Goal: Task Accomplishment & Management: Manage account settings

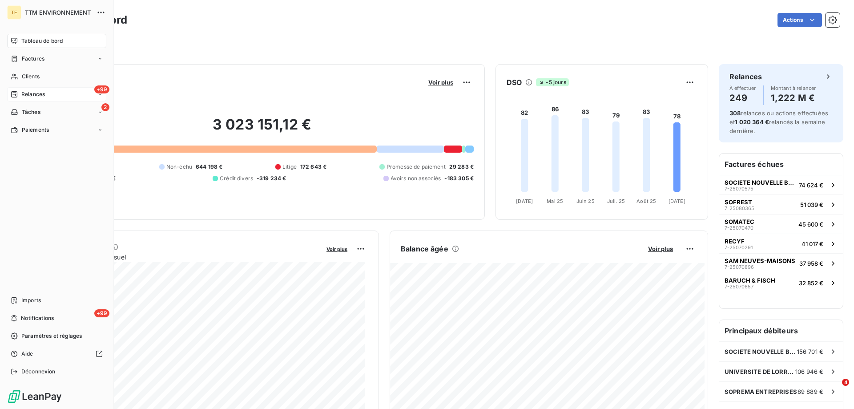
click at [37, 91] on span "Relances" at bounding box center [33, 94] width 24 height 8
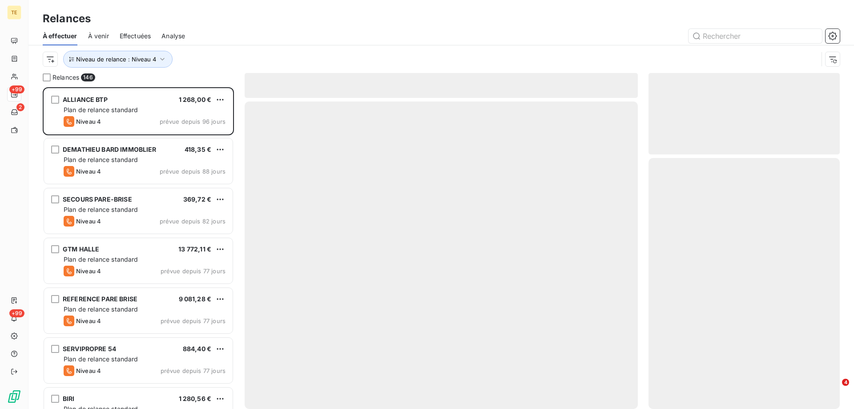
scroll to position [315, 185]
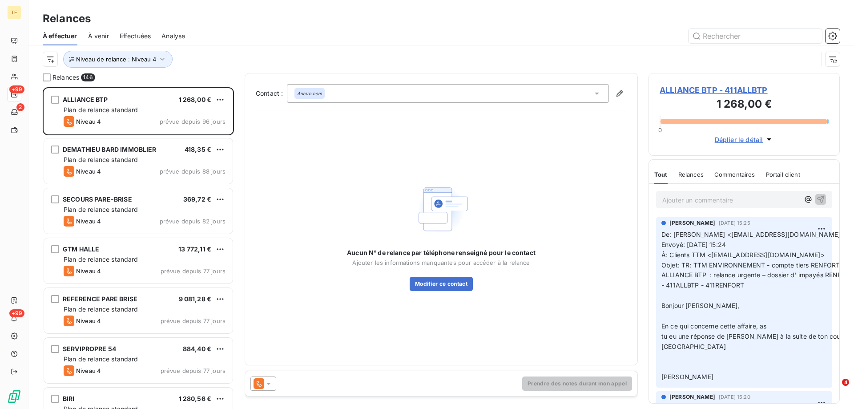
click at [133, 34] on span "Effectuées" at bounding box center [136, 36] width 32 height 9
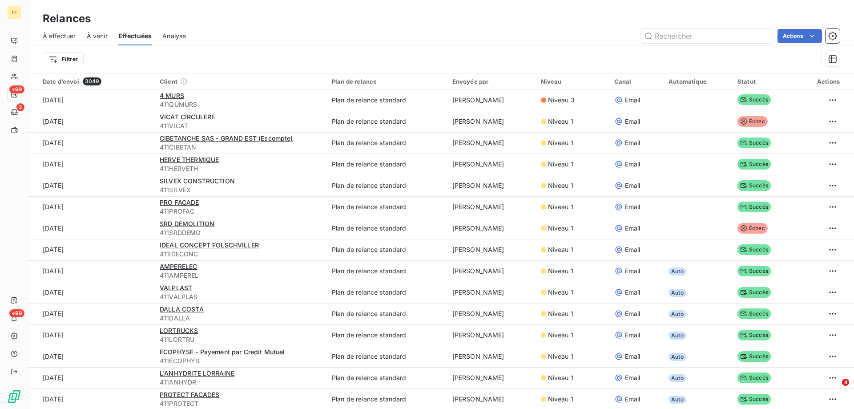
click at [92, 36] on span "À venir" at bounding box center [97, 36] width 21 height 9
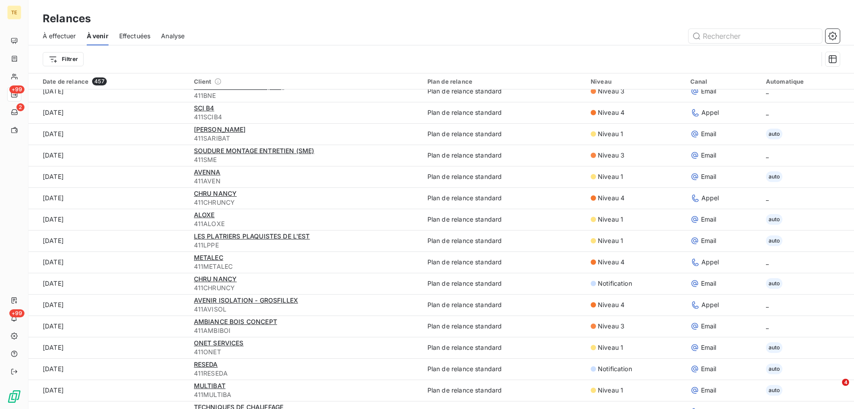
scroll to position [445, 0]
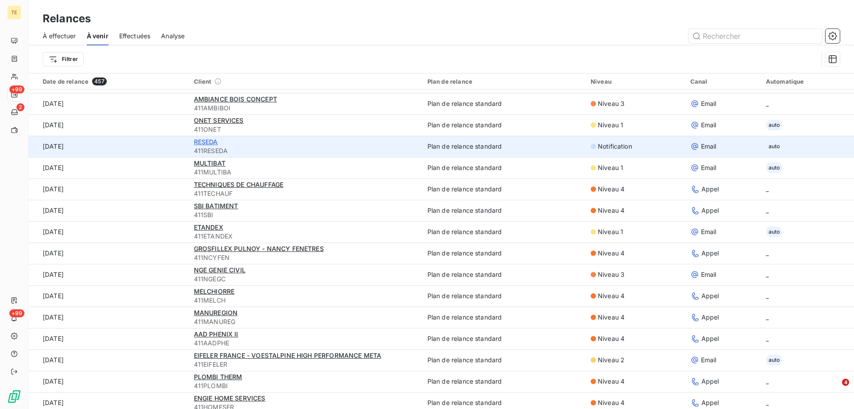
click at [207, 144] on span "RESEDA" at bounding box center [206, 142] width 24 height 8
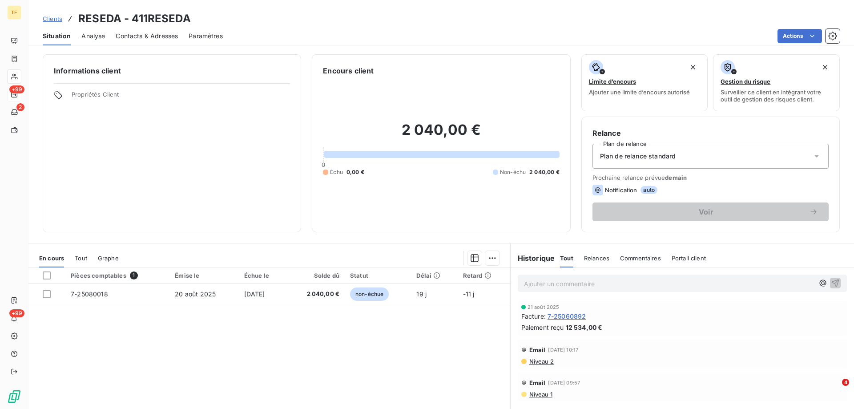
click at [136, 35] on span "Contacts & Adresses" at bounding box center [147, 36] width 62 height 9
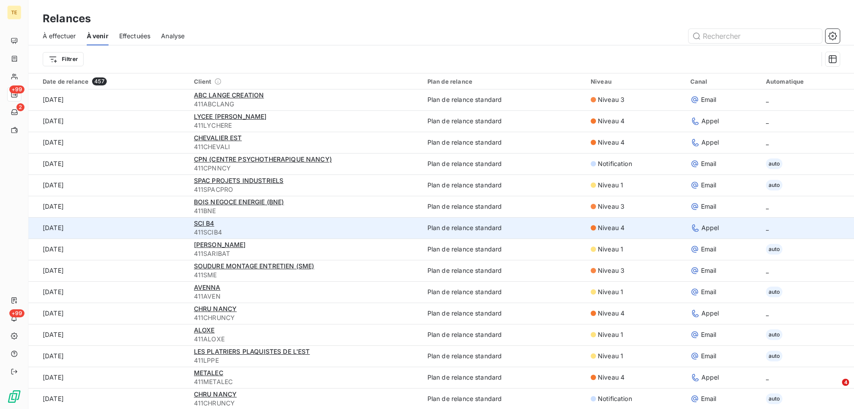
scroll to position [178, 0]
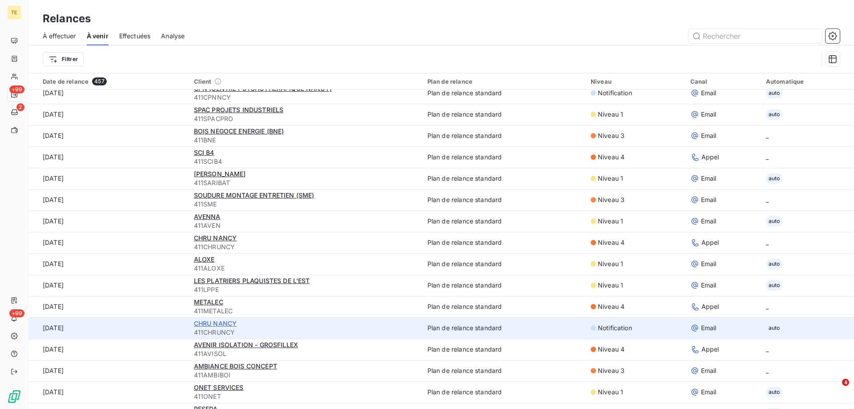
click at [204, 322] on span "CHRU NANCY" at bounding box center [215, 323] width 43 height 8
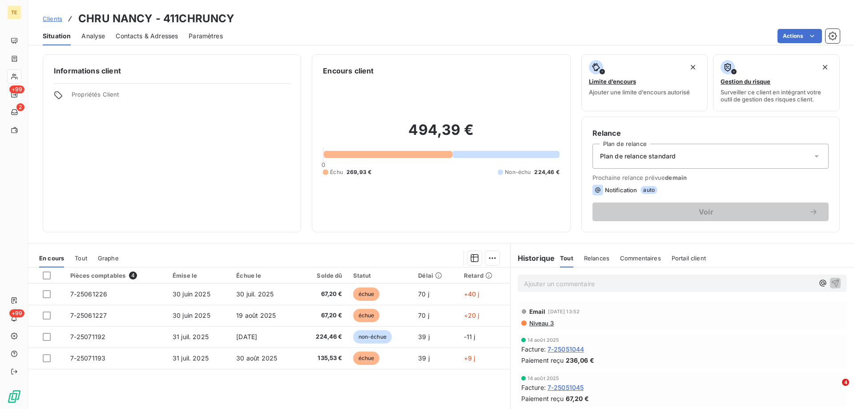
click at [154, 33] on span "Contacts & Adresses" at bounding box center [147, 36] width 62 height 9
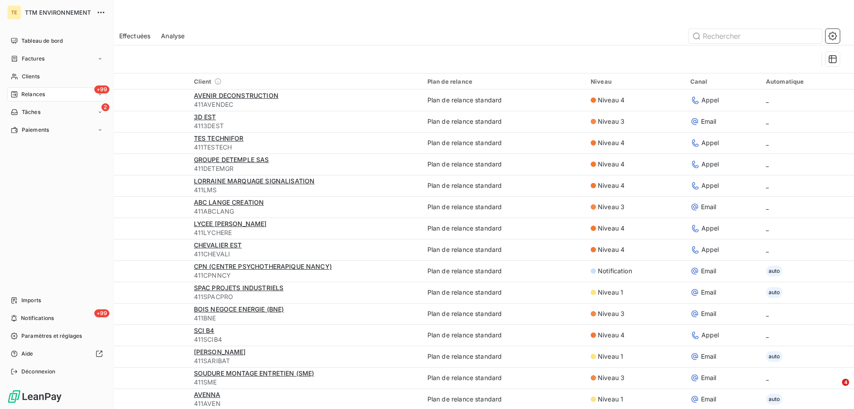
click at [28, 90] on div "+99 Relances" at bounding box center [56, 94] width 99 height 14
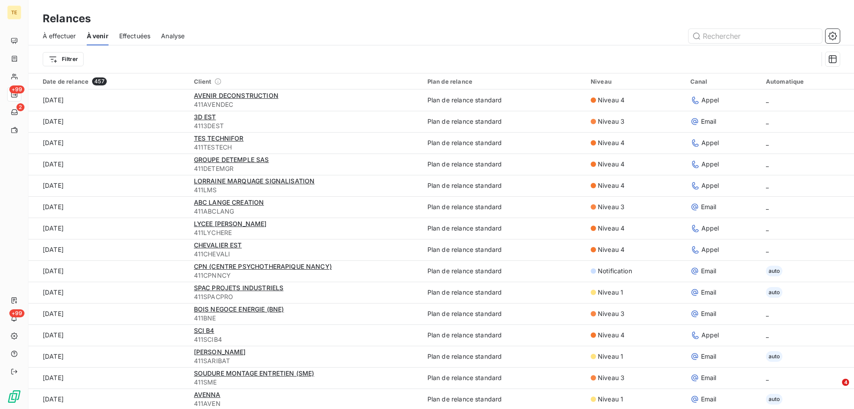
click at [65, 34] on span "À effectuer" at bounding box center [59, 36] width 33 height 9
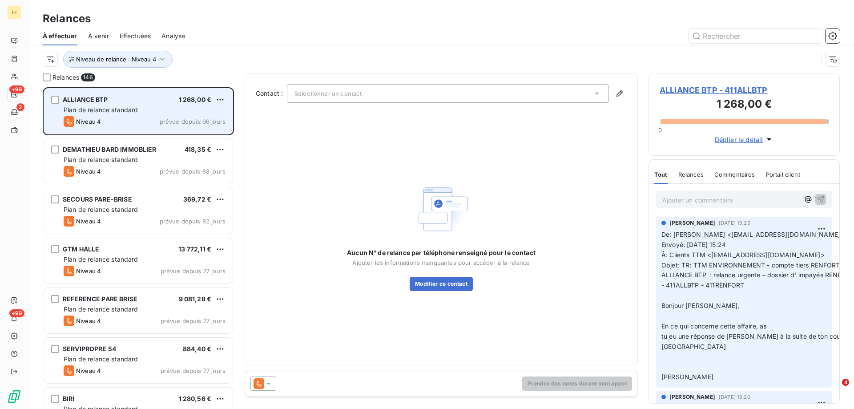
scroll to position [315, 185]
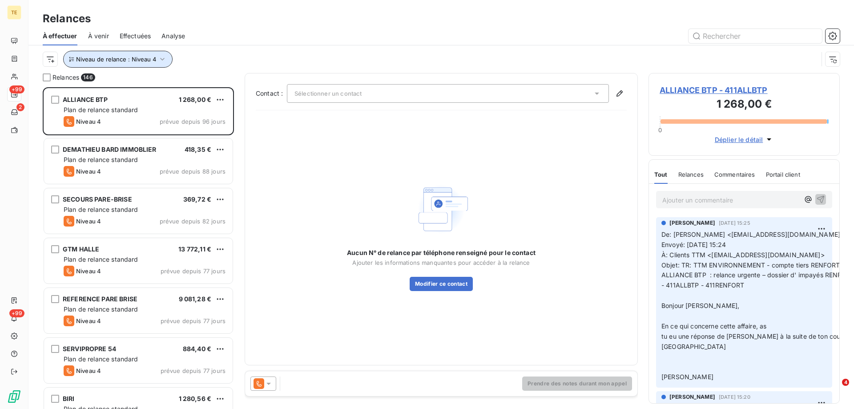
click at [164, 62] on icon "button" at bounding box center [162, 59] width 9 height 9
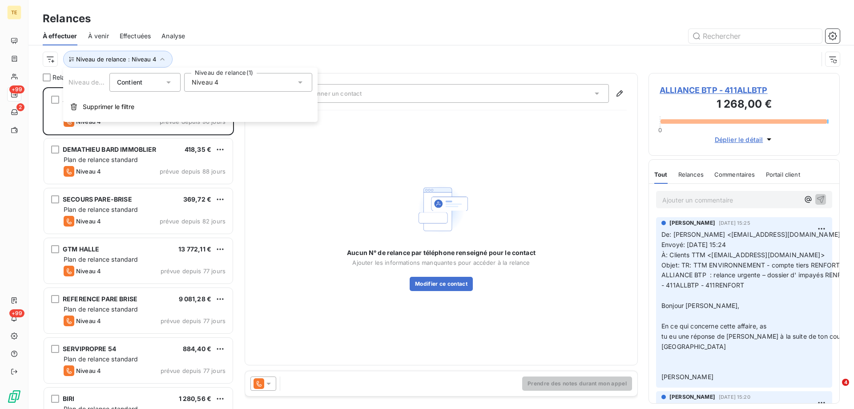
click at [213, 85] on span "Niveau 4" at bounding box center [205, 82] width 27 height 9
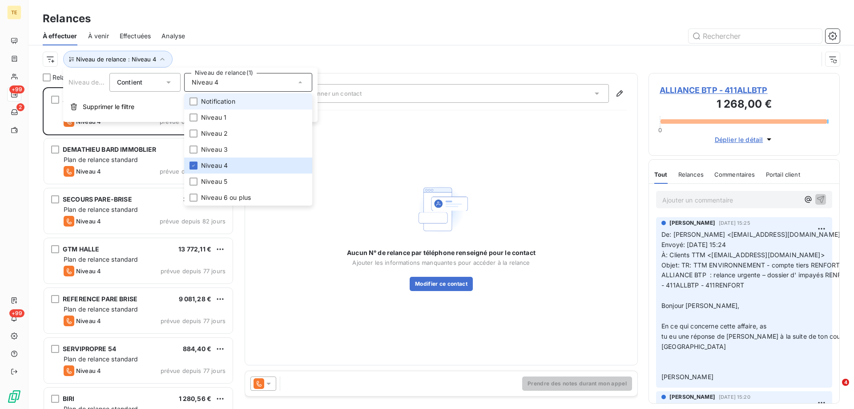
click at [202, 101] on span "Notification" at bounding box center [218, 101] width 34 height 9
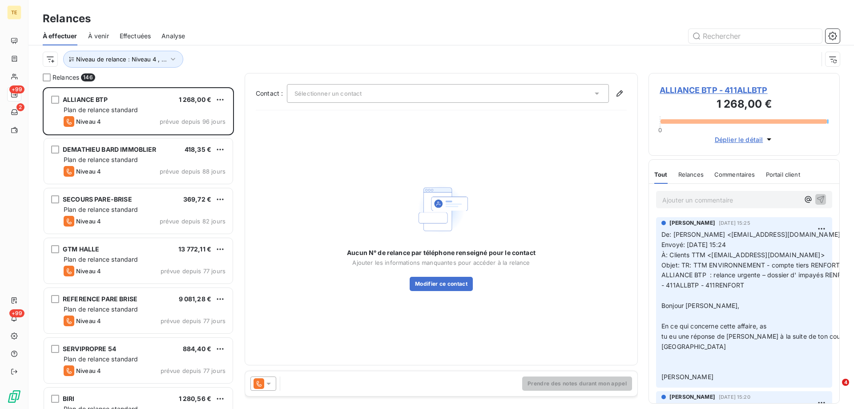
click at [241, 28] on div "À effectuer À venir Effectuées Analyse" at bounding box center [441, 36] width 826 height 19
click at [171, 61] on icon "button" at bounding box center [173, 59] width 9 height 9
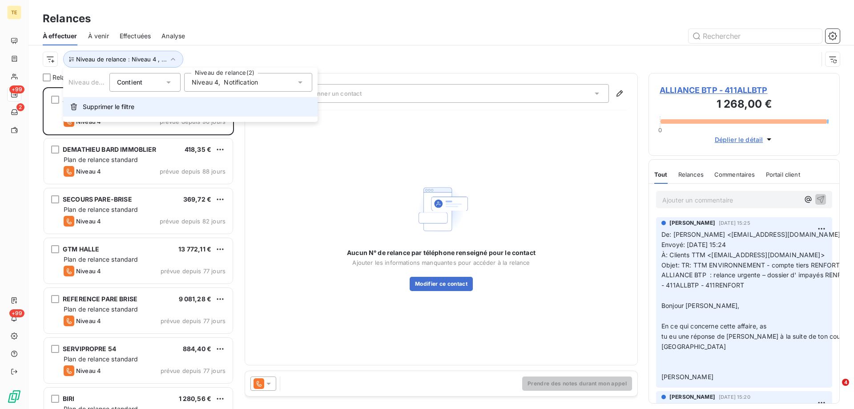
click at [101, 107] on span "Supprimer le filtre" at bounding box center [109, 106] width 52 height 9
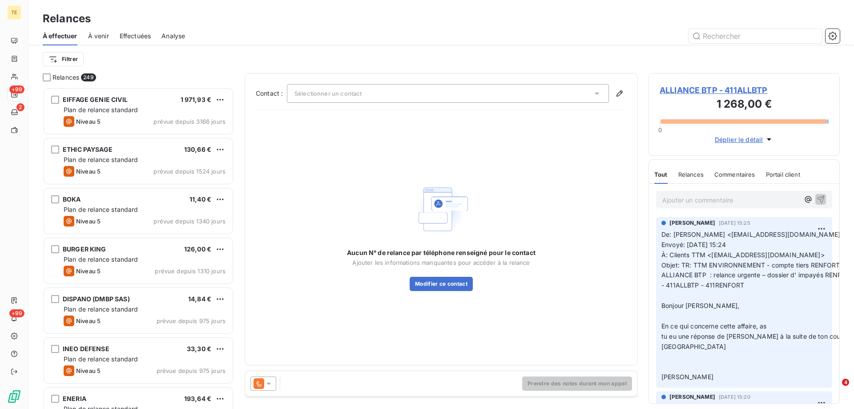
click at [70, 37] on span "À effectuer" at bounding box center [60, 36] width 35 height 9
click at [66, 33] on span "À effectuer" at bounding box center [60, 36] width 35 height 9
click at [65, 61] on html "TE +99 2 +99 Relances À effectuer À venir Effectuées Analyse Filtrer Relances 2…" at bounding box center [427, 204] width 854 height 409
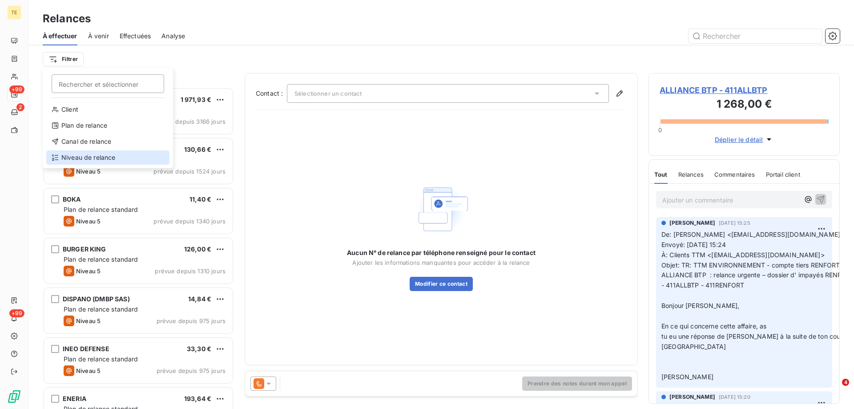
click at [70, 157] on div "Niveau de relance" at bounding box center [107, 157] width 123 height 14
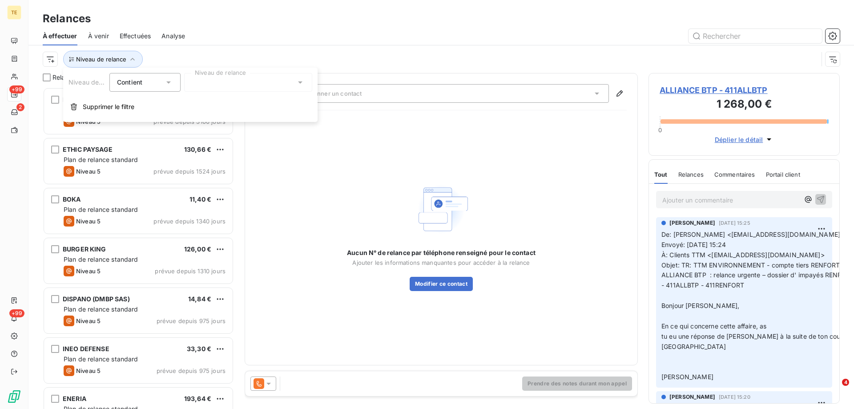
click at [254, 86] on div at bounding box center [248, 82] width 128 height 19
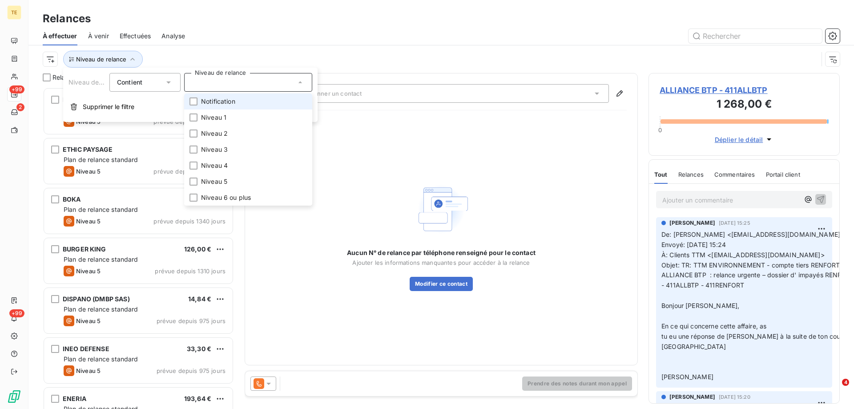
click at [226, 105] on span "Notification" at bounding box center [218, 101] width 34 height 9
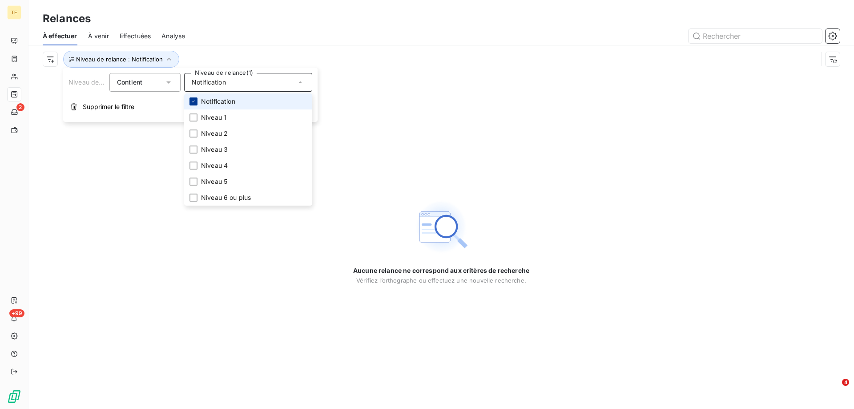
click at [194, 102] on icon at bounding box center [193, 101] width 5 height 5
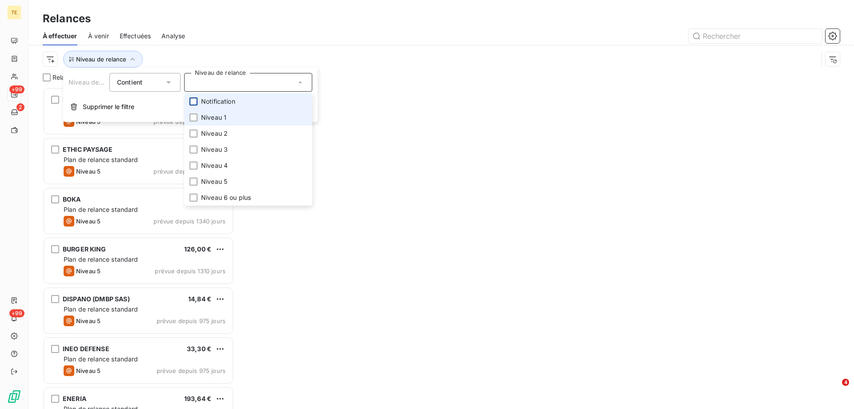
scroll to position [315, 185]
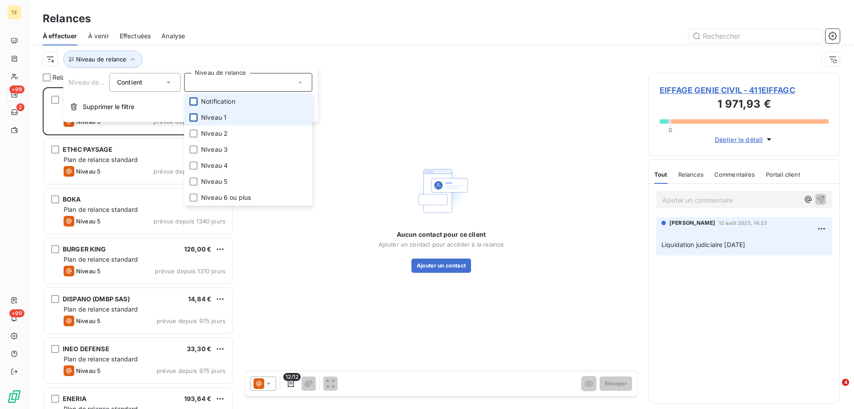
click at [194, 119] on div at bounding box center [194, 117] width 8 height 8
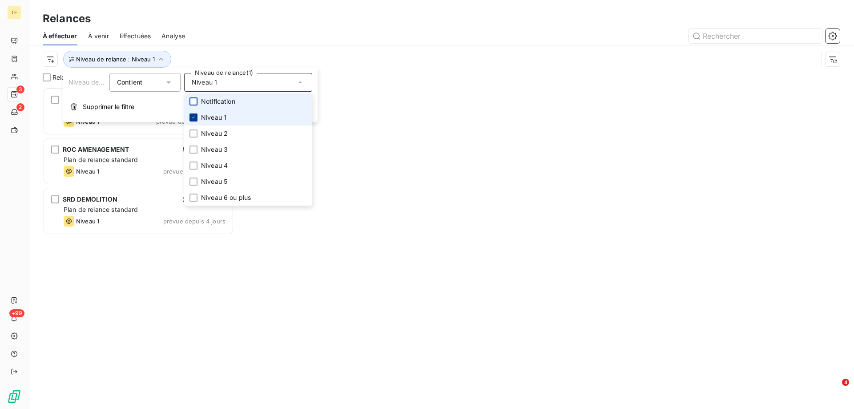
scroll to position [315, 185]
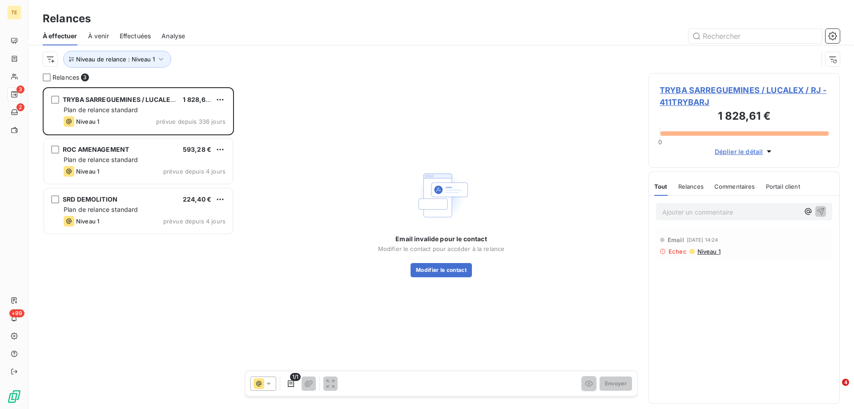
click at [101, 319] on div "TRYBA SARREGUEMINES / LUCALEX / RJ 1 828,61 € Plan de relance standard Niveau 1…" at bounding box center [138, 248] width 191 height 322
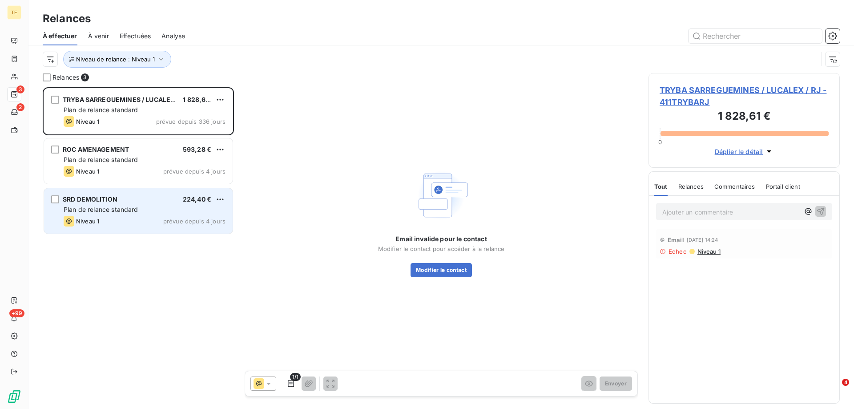
click at [105, 203] on div "SRD DEMOLITION" at bounding box center [90, 199] width 55 height 9
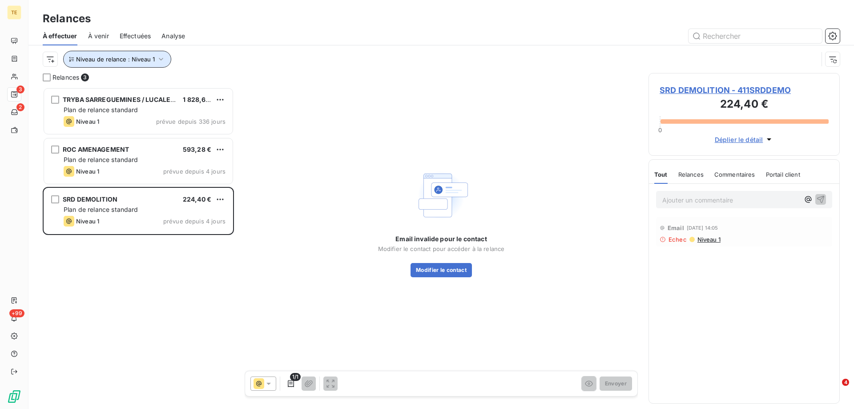
click at [133, 61] on span "Niveau de relance : Niveau 1" at bounding box center [115, 59] width 79 height 7
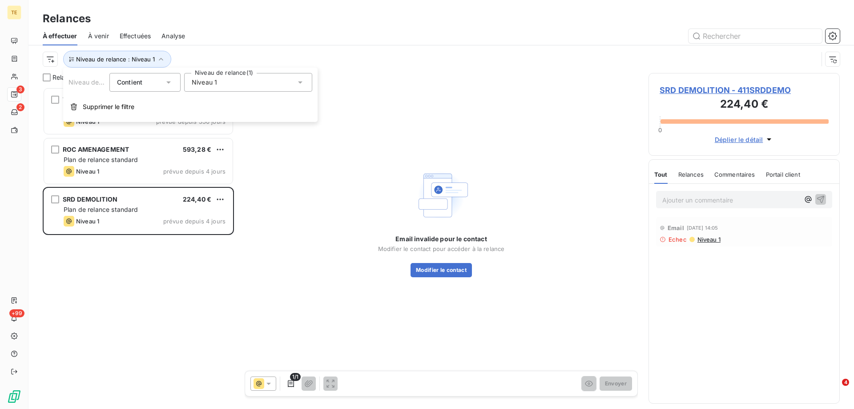
click at [203, 80] on span "Niveau 1" at bounding box center [204, 82] width 25 height 9
click at [193, 116] on icon at bounding box center [193, 117] width 5 height 5
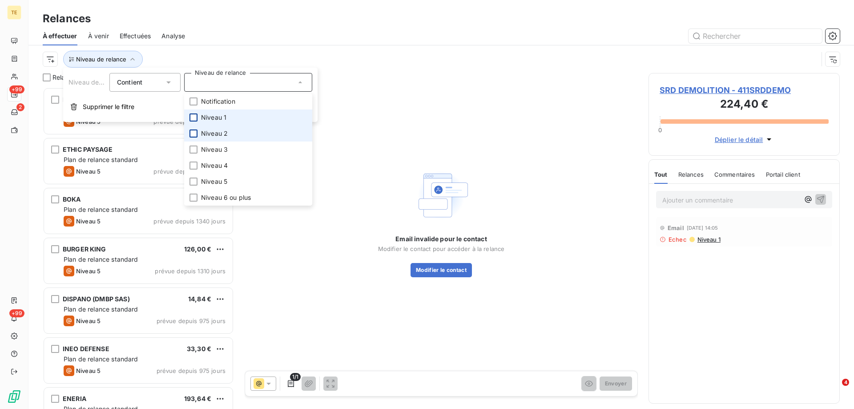
click at [193, 135] on div at bounding box center [194, 133] width 8 height 8
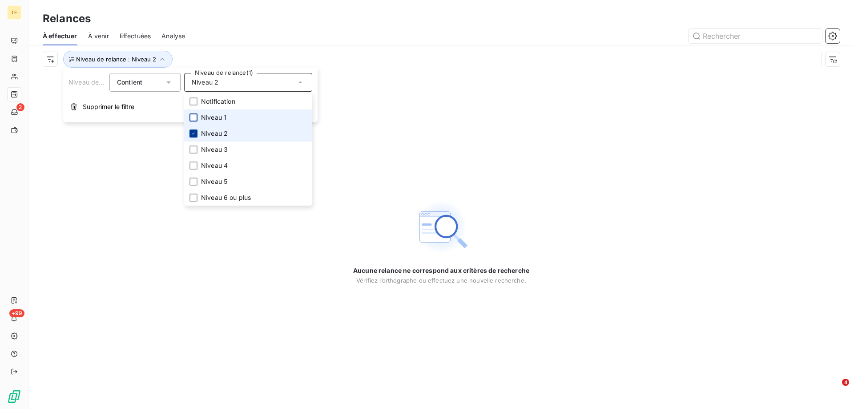
click at [193, 134] on icon at bounding box center [193, 134] width 3 height 2
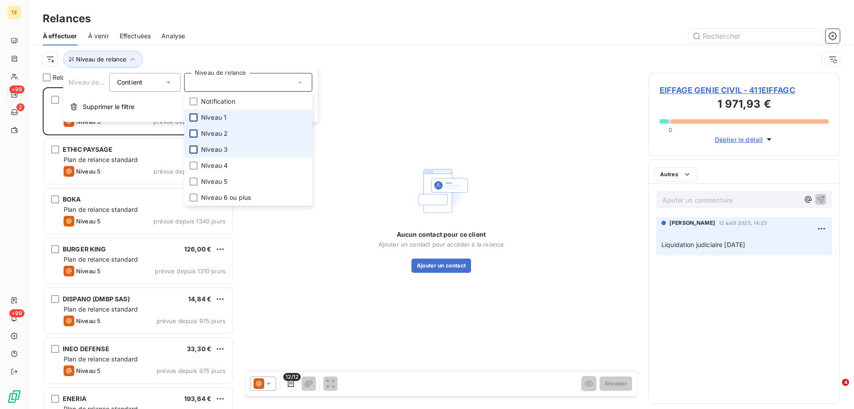
scroll to position [315, 185]
click at [195, 149] on div at bounding box center [194, 149] width 8 height 8
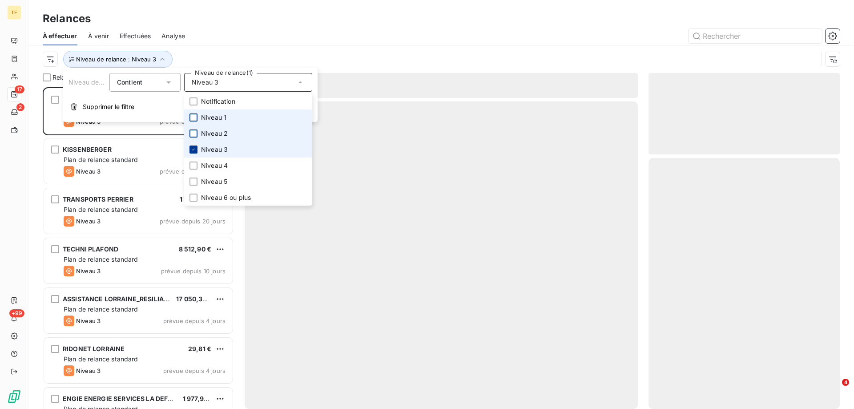
scroll to position [315, 185]
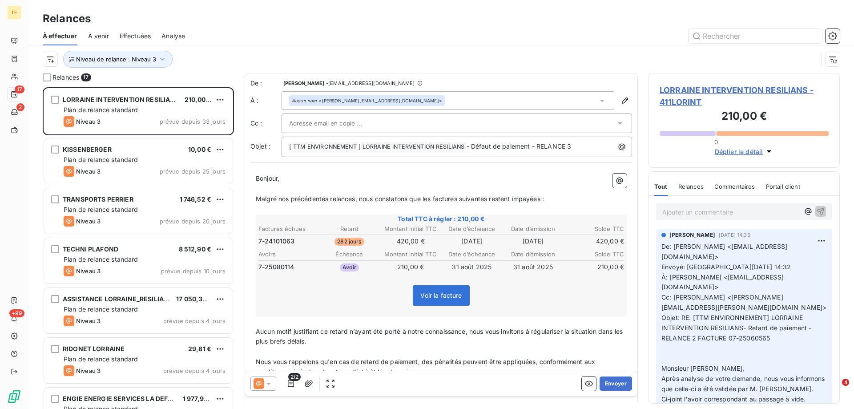
click at [251, 36] on div at bounding box center [518, 36] width 644 height 14
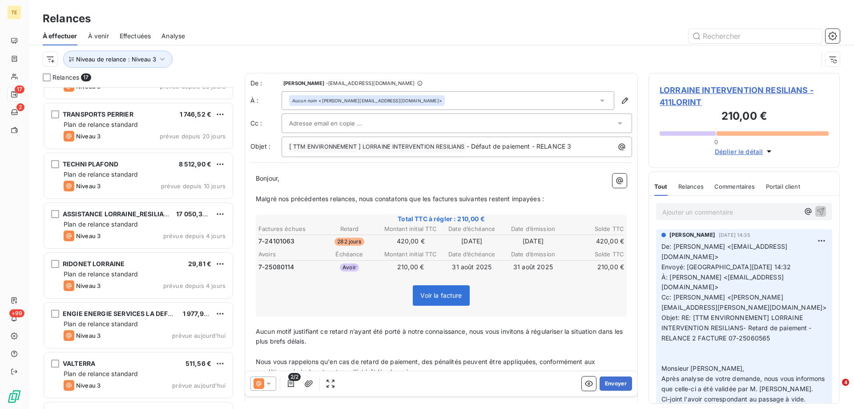
scroll to position [89, 0]
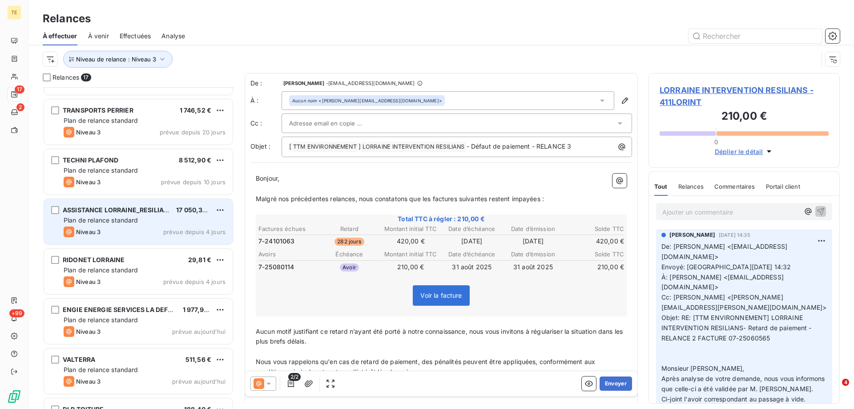
click at [90, 230] on span "Niveau 3" at bounding box center [88, 231] width 24 height 7
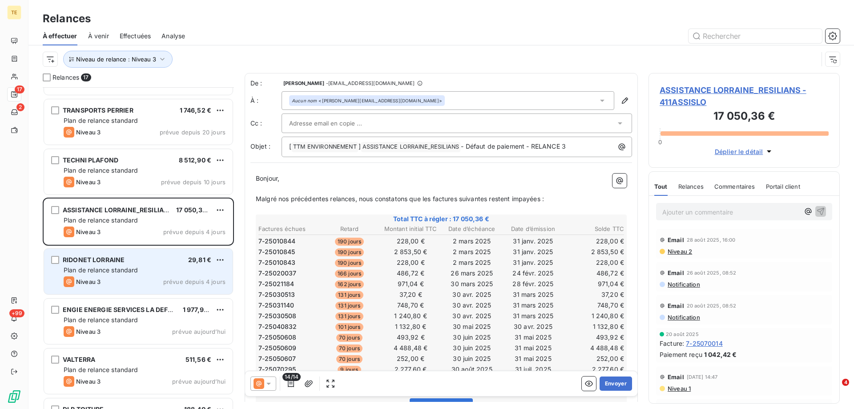
click at [92, 267] on span "Plan de relance standard" at bounding box center [101, 270] width 75 height 8
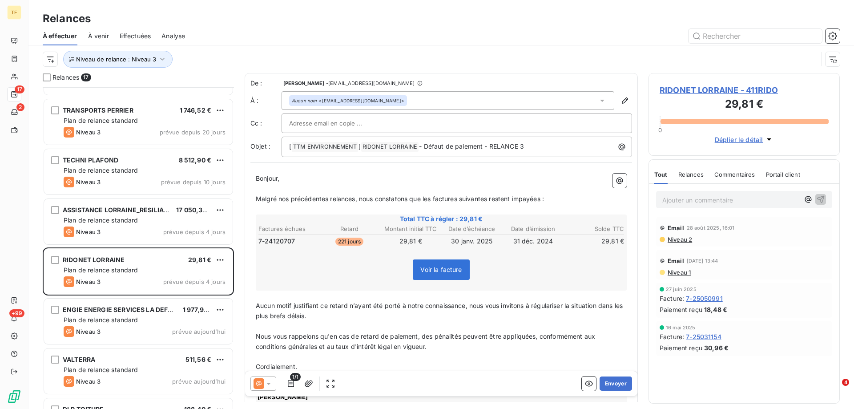
click at [666, 84] on div "RIDONET LORRAINE - 411RIDO 29,81 € 0 Déplier le détail" at bounding box center [744, 114] width 191 height 83
click at [665, 88] on span "RIDONET LORRAINE - 411RIDO" at bounding box center [744, 90] width 169 height 12
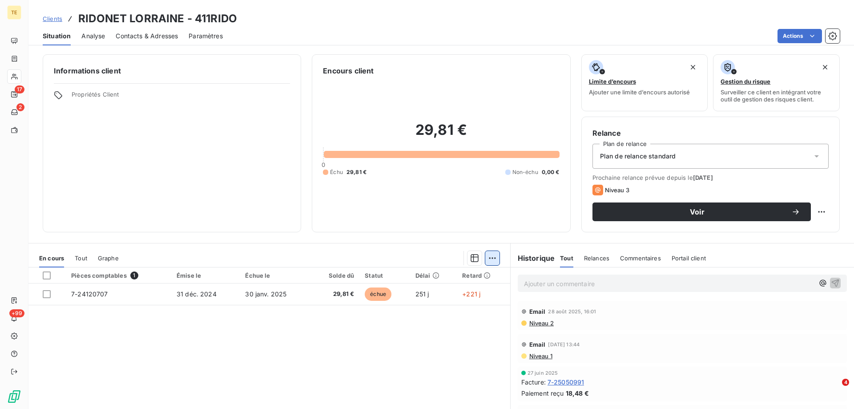
click at [487, 259] on html "TE 17 2 +99 Clients RIDONET LORRAINE - 411RIDO Situation Analyse Contacts & Adr…" at bounding box center [427, 204] width 854 height 409
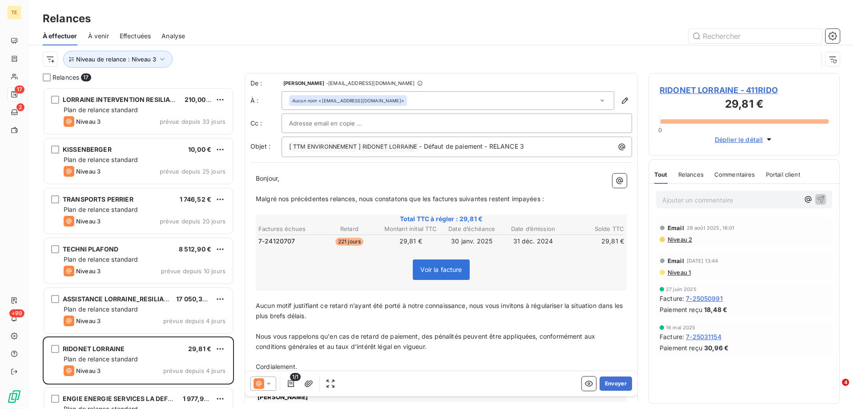
scroll to position [315, 185]
click at [707, 89] on span "RIDONET LORRAINE - 411RIDO" at bounding box center [744, 90] width 169 height 12
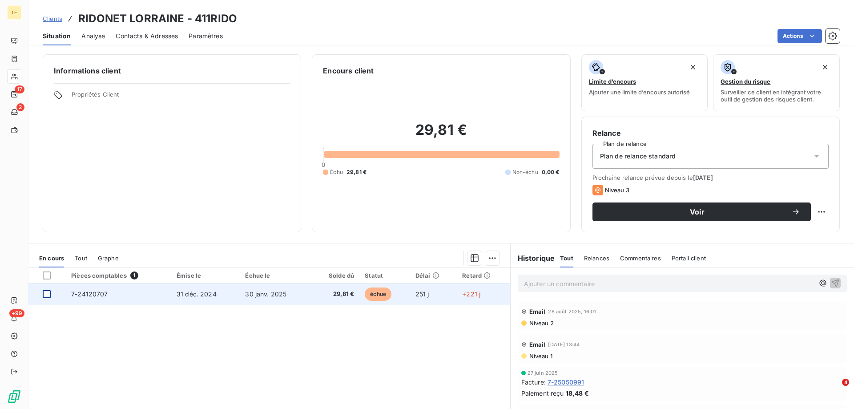
click at [43, 295] on div at bounding box center [47, 294] width 8 height 8
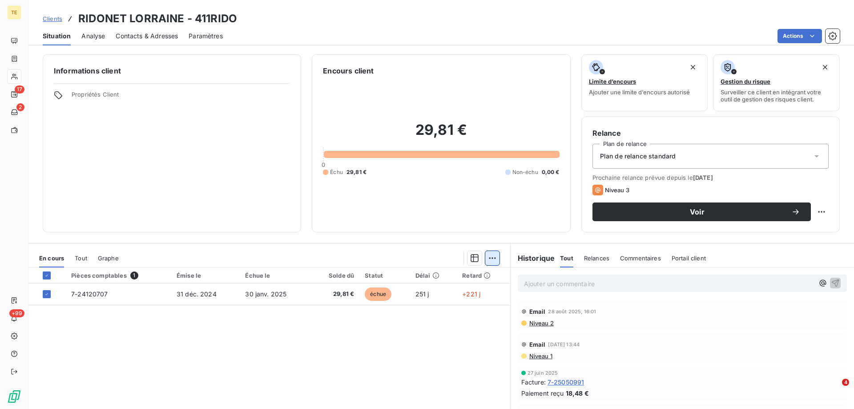
click at [484, 259] on html "TE 17 2 +99 Clients RIDONET LORRAINE - 411RIDO Situation Analyse Contacts & Adr…" at bounding box center [427, 204] width 854 height 409
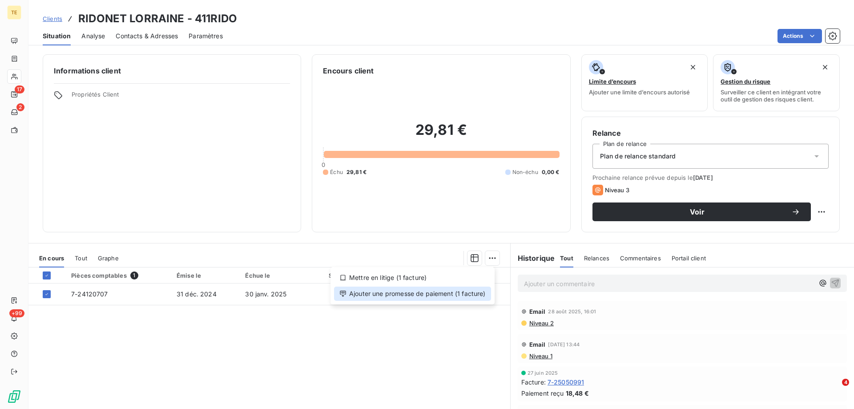
click at [412, 296] on div "Ajouter une promesse de paiement (1 facture)" at bounding box center [412, 294] width 157 height 14
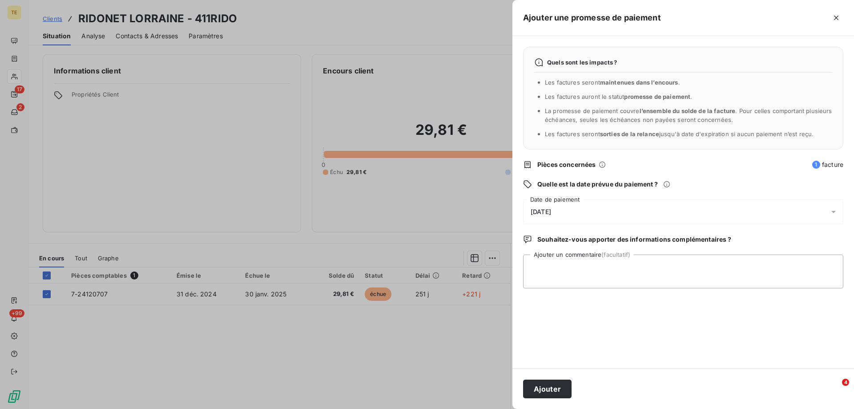
click at [540, 214] on span "[DATE]" at bounding box center [541, 211] width 20 height 7
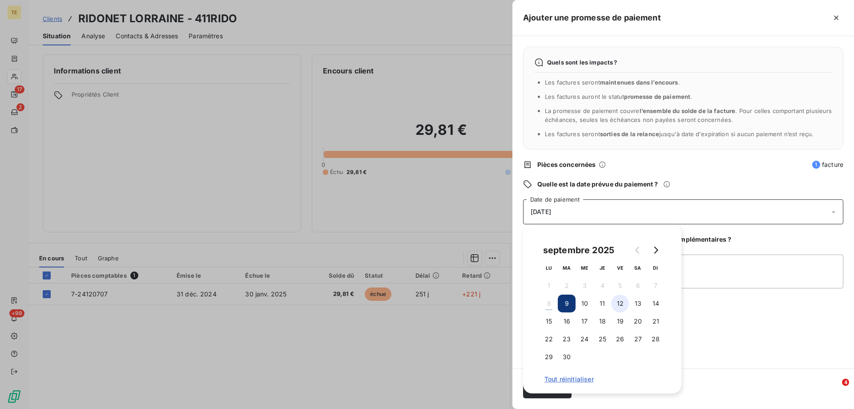
click at [617, 303] on button "12" at bounding box center [620, 304] width 18 height 18
drag, startPoint x: 754, startPoint y: 325, endPoint x: 748, endPoint y: 325, distance: 5.3
click at [751, 325] on div "Quels sont les impacts ? Les factures seront maintenues dans l’encours . Les fa…" at bounding box center [684, 202] width 342 height 332
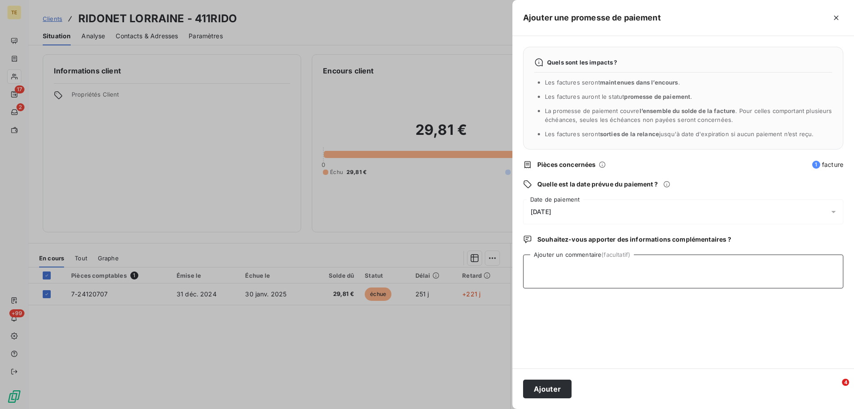
click at [545, 268] on textarea "Ajouter un commentaire (facultatif)" at bounding box center [683, 271] width 320 height 34
type textarea "Reçu CHQ N°0703714 BQE POPULAIRE : 29.81€"
click at [550, 386] on button "Ajouter" at bounding box center [547, 389] width 48 height 19
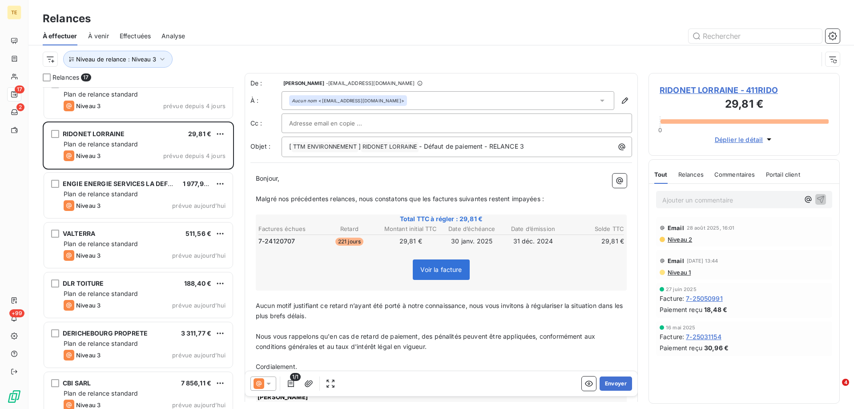
scroll to position [223, 0]
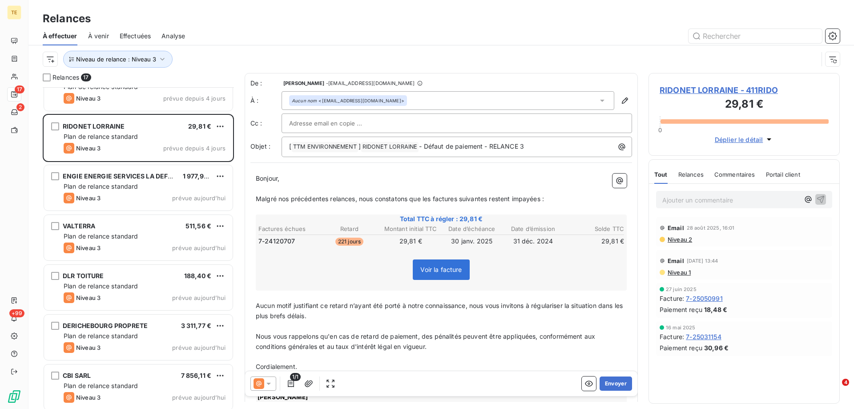
click at [171, 243] on div "Niveau 3 prévue [DATE]" at bounding box center [145, 247] width 162 height 11
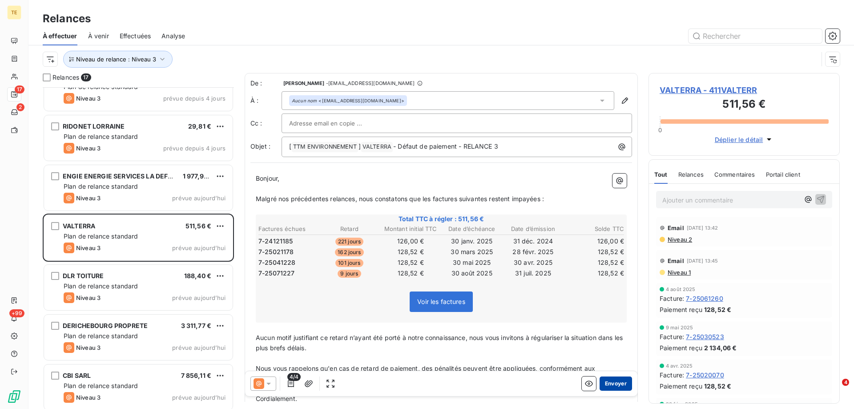
click at [609, 382] on button "Envoyer" at bounding box center [616, 383] width 32 height 14
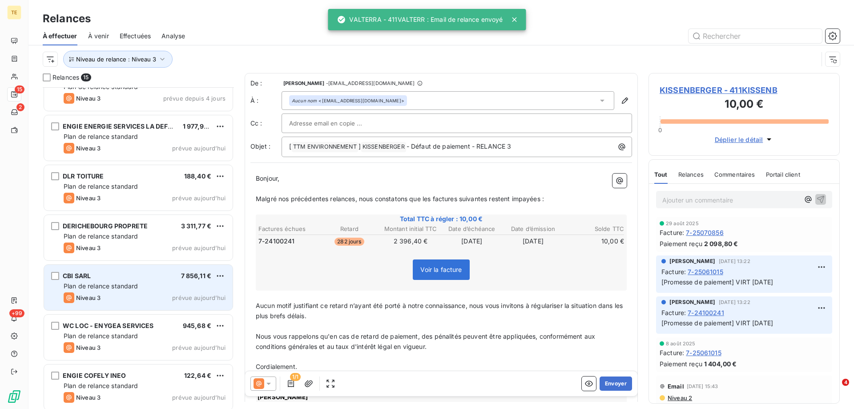
click at [128, 283] on span "Plan de relance standard" at bounding box center [101, 286] width 75 height 8
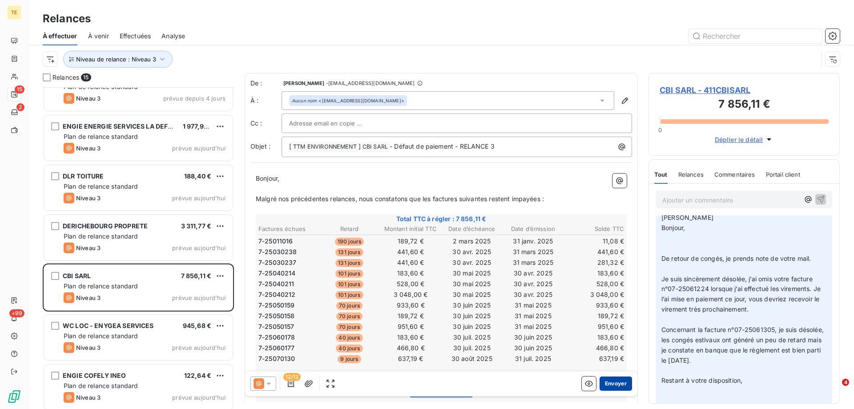
click at [611, 380] on button "Envoyer" at bounding box center [616, 383] width 32 height 14
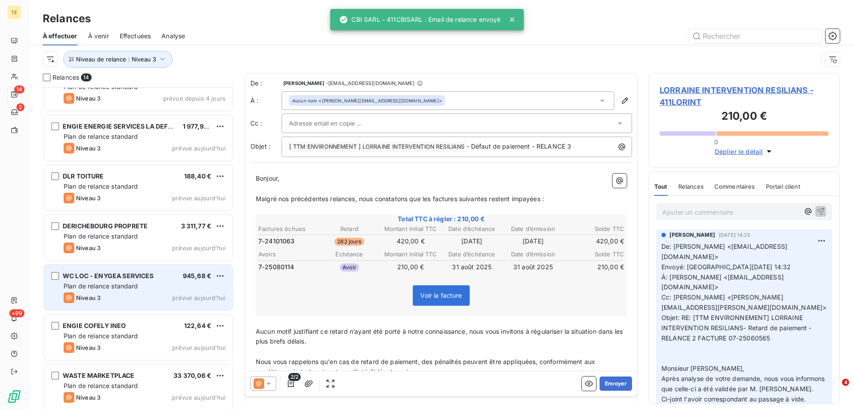
click at [84, 278] on span "WC LOC - ENYGEA SERVICES" at bounding box center [108, 276] width 91 height 8
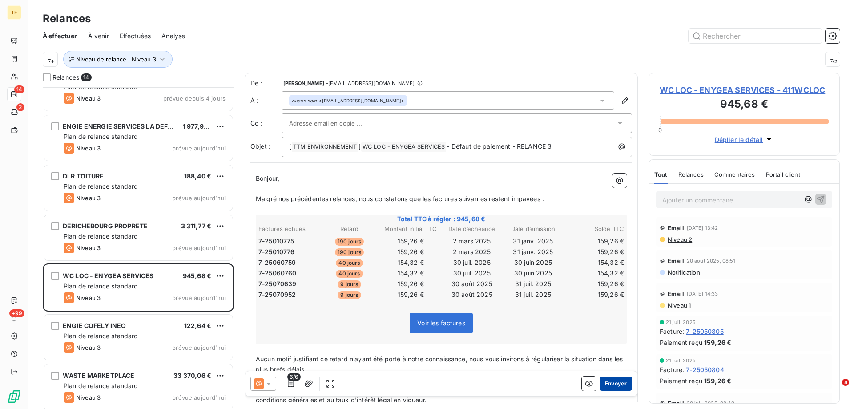
click at [605, 381] on button "Envoyer" at bounding box center [616, 383] width 32 height 14
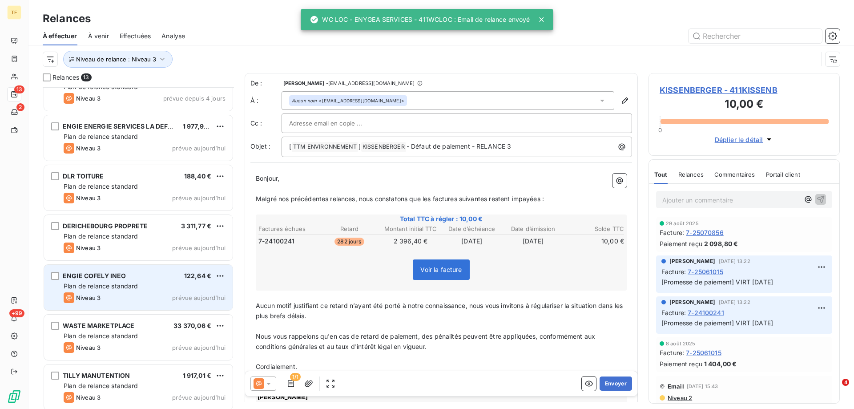
click at [195, 286] on div "Plan de relance standard" at bounding box center [145, 286] width 162 height 9
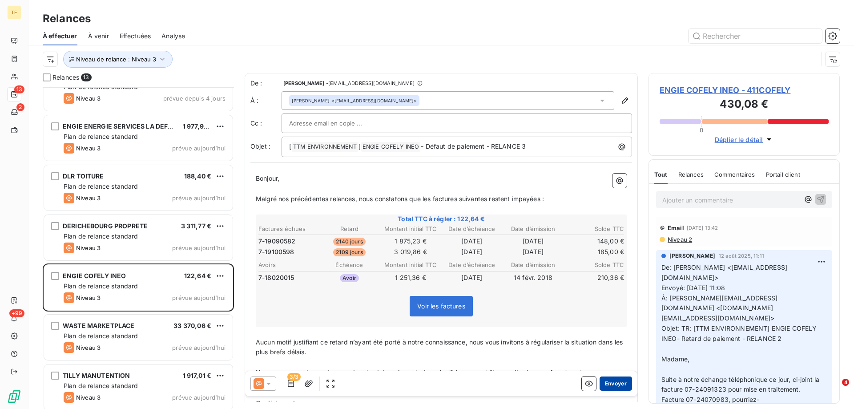
click at [604, 384] on button "Envoyer" at bounding box center [616, 383] width 32 height 14
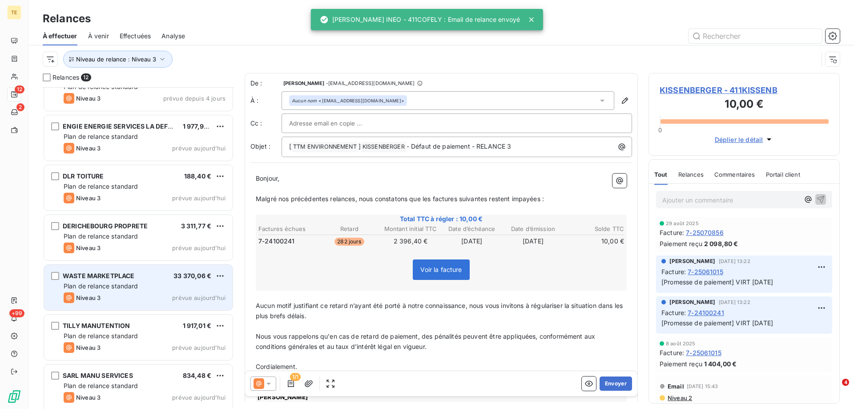
click at [128, 286] on span "Plan de relance standard" at bounding box center [101, 286] width 75 height 8
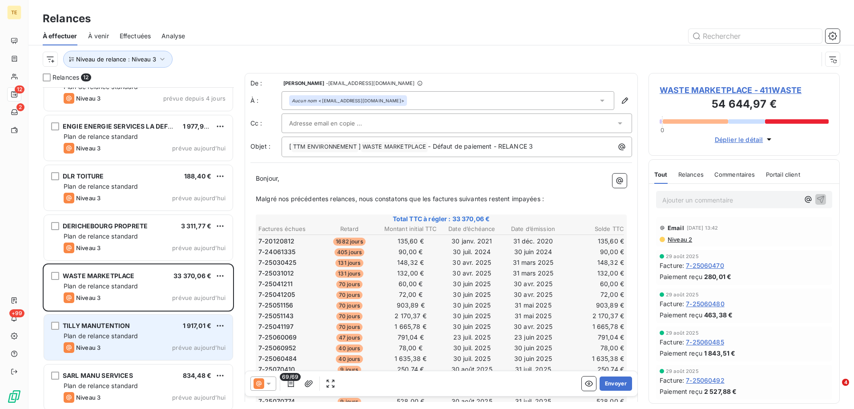
click at [101, 343] on div "Niveau 3" at bounding box center [82, 347] width 37 height 11
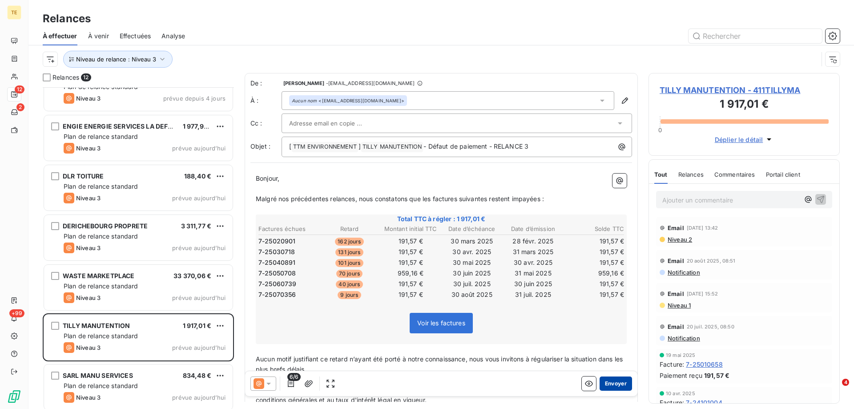
click at [603, 384] on button "Envoyer" at bounding box center [616, 383] width 32 height 14
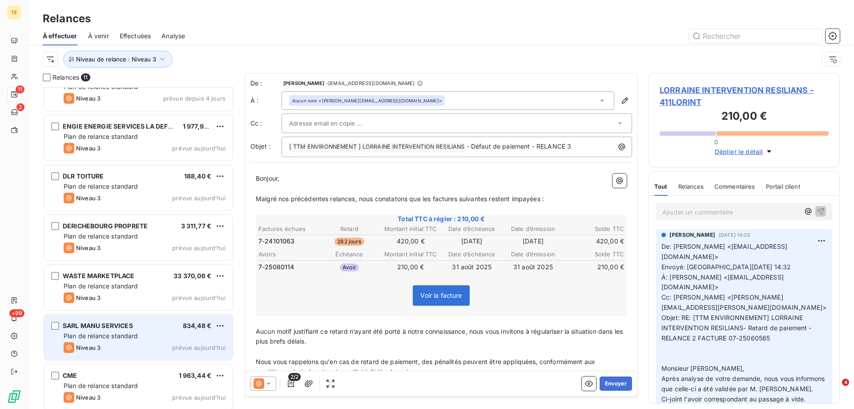
click at [133, 335] on span "Plan de relance standard" at bounding box center [101, 336] width 75 height 8
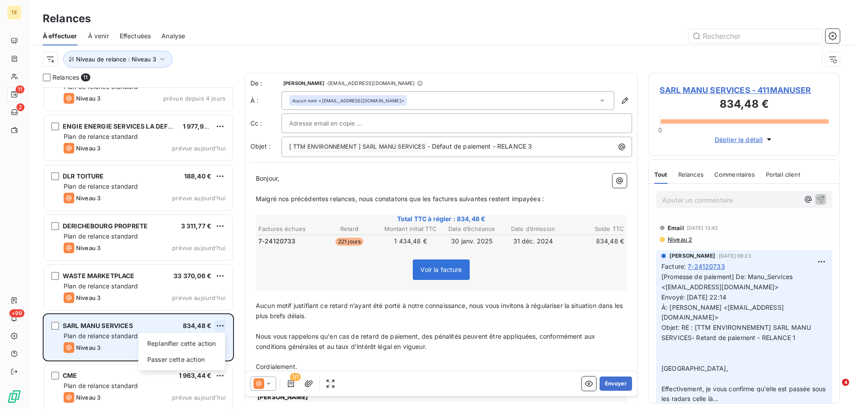
click at [220, 323] on html "TE 11 2 +99 Relances À effectuer À venir Effectuées Analyse Niveau de relance :…" at bounding box center [427, 204] width 854 height 409
drag, startPoint x: 187, startPoint y: 358, endPoint x: 210, endPoint y: 359, distance: 23.2
click at [210, 359] on div "Passer cette action" at bounding box center [182, 359] width 80 height 14
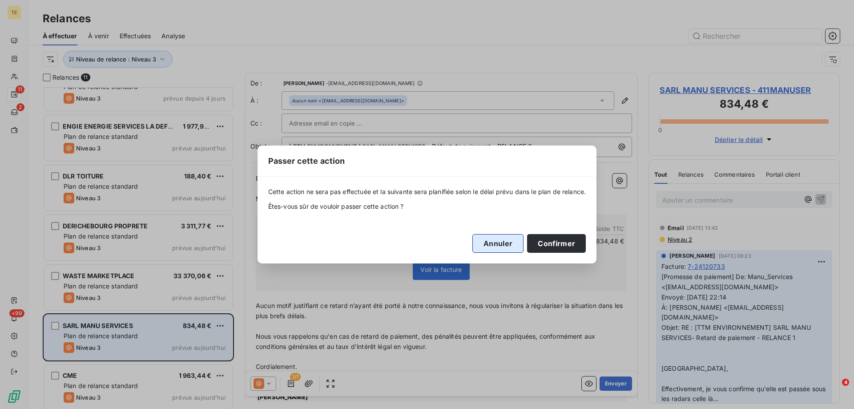
click at [489, 242] on button "Annuler" at bounding box center [497, 243] width 51 height 19
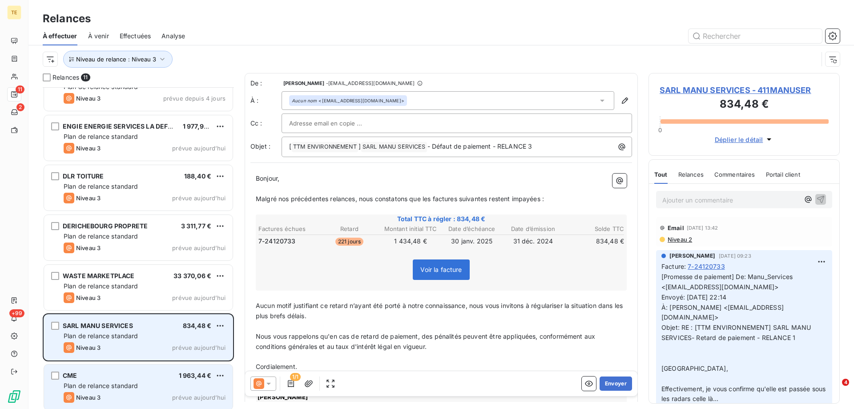
click at [119, 380] on div "CME 1 963,44 € Plan de relance standard Niveau 3 prévue [DATE]" at bounding box center [138, 386] width 189 height 45
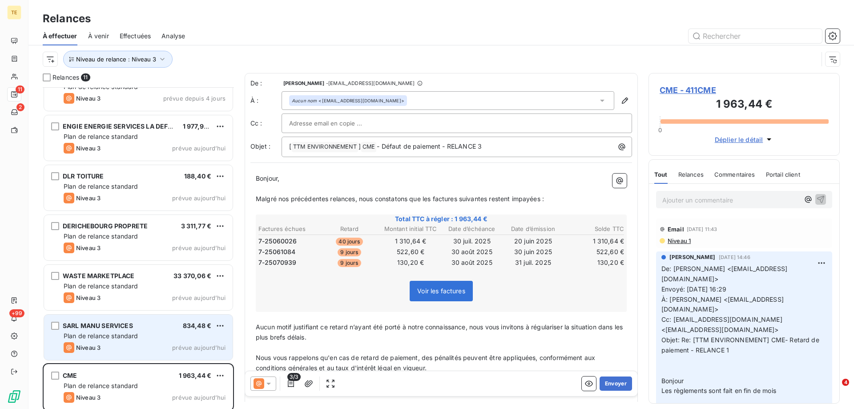
scroll to position [89, 0]
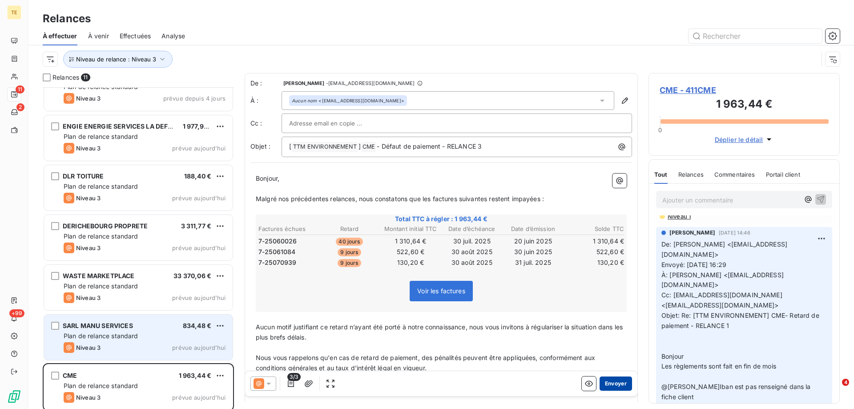
click at [606, 383] on button "Envoyer" at bounding box center [616, 383] width 32 height 14
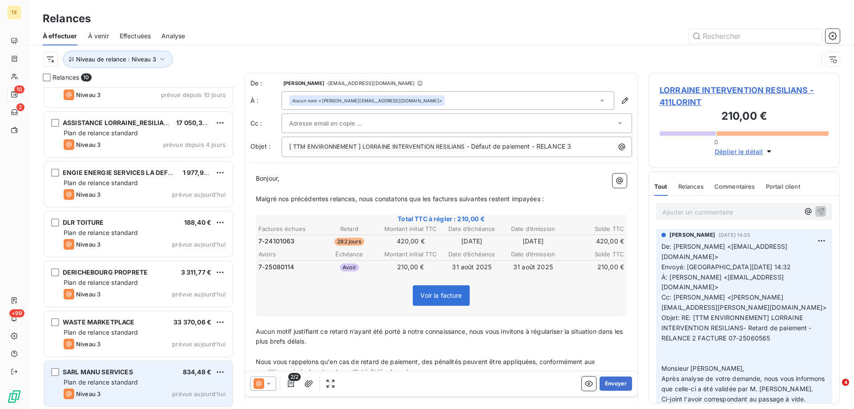
scroll to position [177, 0]
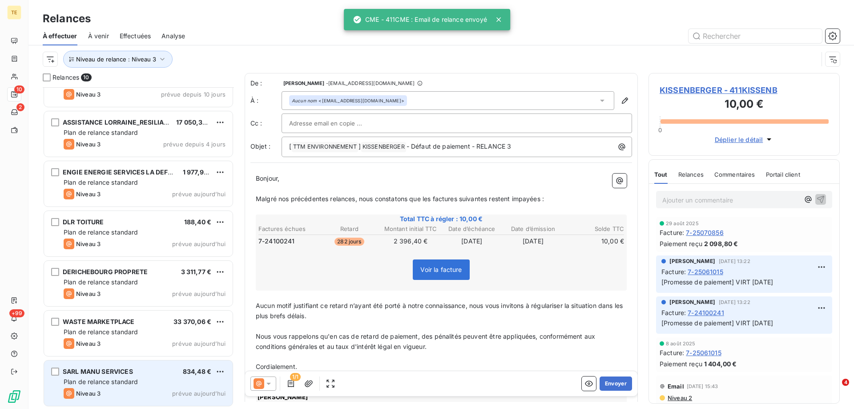
click at [117, 378] on span "Plan de relance standard" at bounding box center [101, 382] width 75 height 8
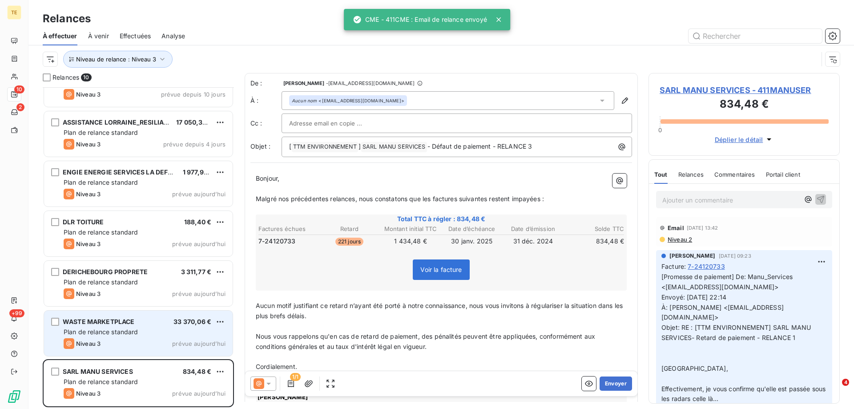
click at [90, 320] on span "WASTE MARKETPLACE" at bounding box center [99, 322] width 72 height 8
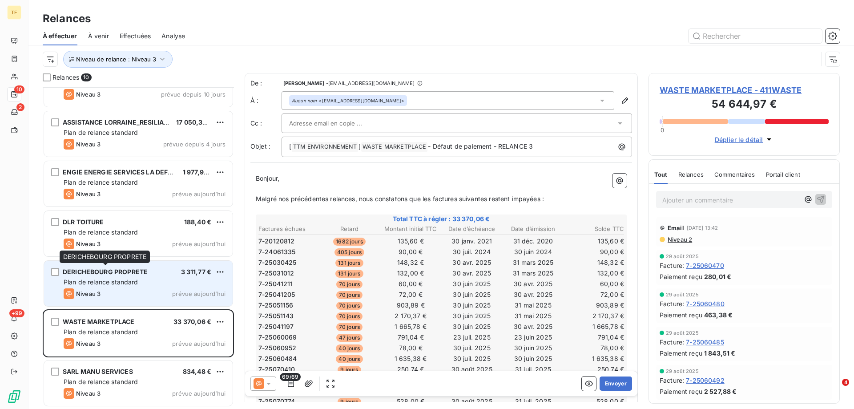
click at [104, 273] on span "DERICHEBOURG PROPRETE" at bounding box center [105, 272] width 85 height 8
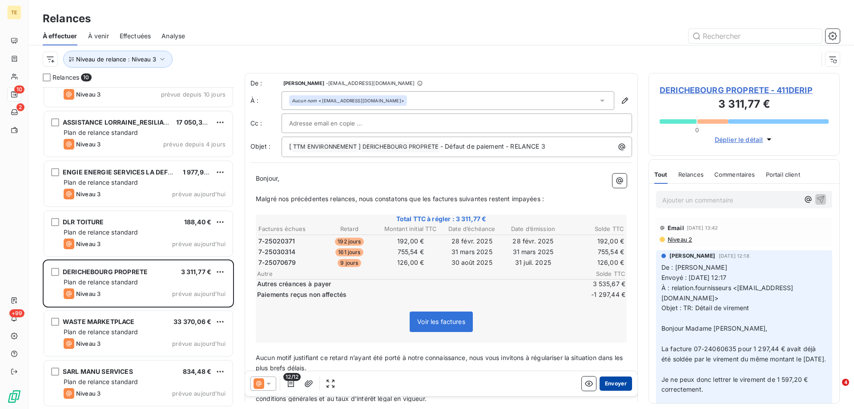
click at [610, 380] on button "Envoyer" at bounding box center [616, 383] width 32 height 14
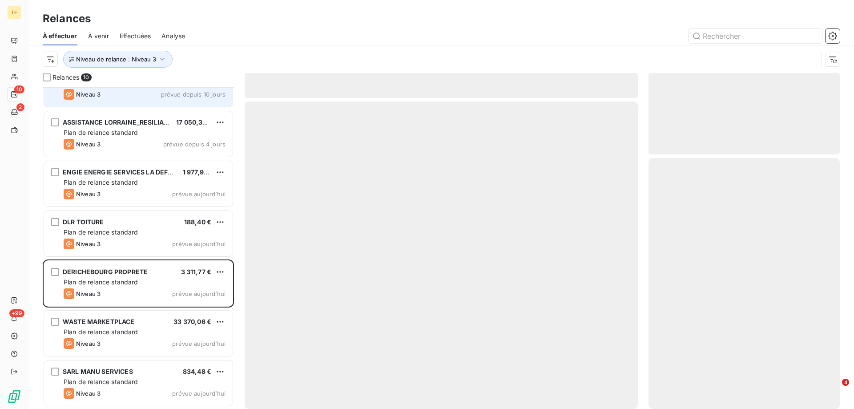
scroll to position [127, 0]
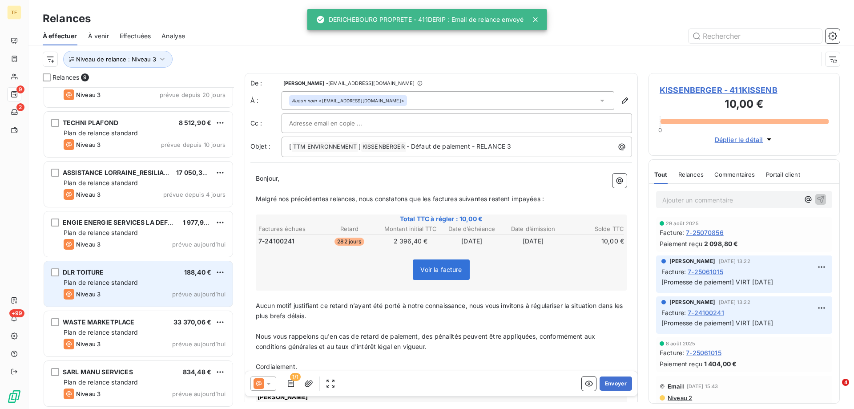
click at [93, 286] on span "Plan de relance standard" at bounding box center [101, 283] width 75 height 8
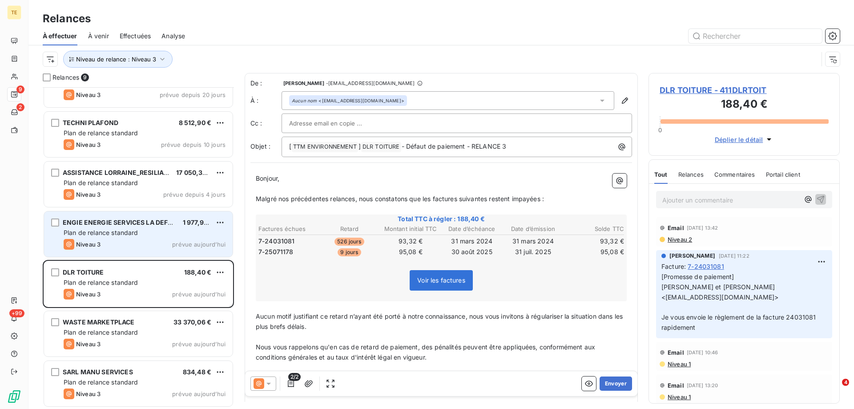
click at [101, 237] on div "ENGIE ENERGIE SERVICES LA DEFENSE 1 977,90 € Plan de relance standard Niveau 3 …" at bounding box center [138, 233] width 189 height 45
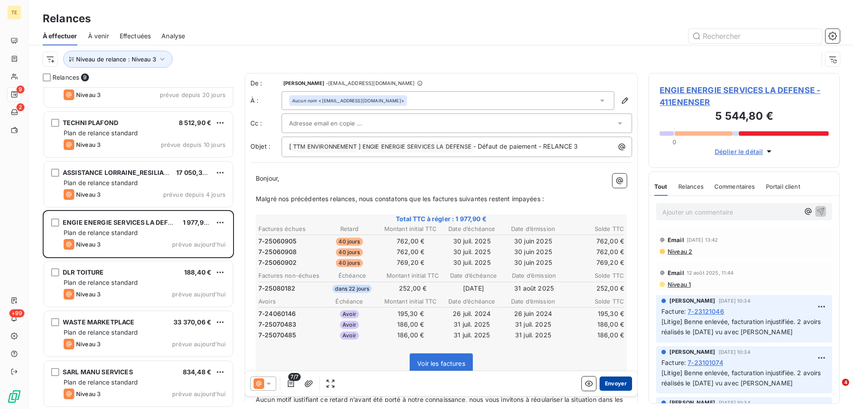
click at [600, 384] on button "Envoyer" at bounding box center [616, 383] width 32 height 14
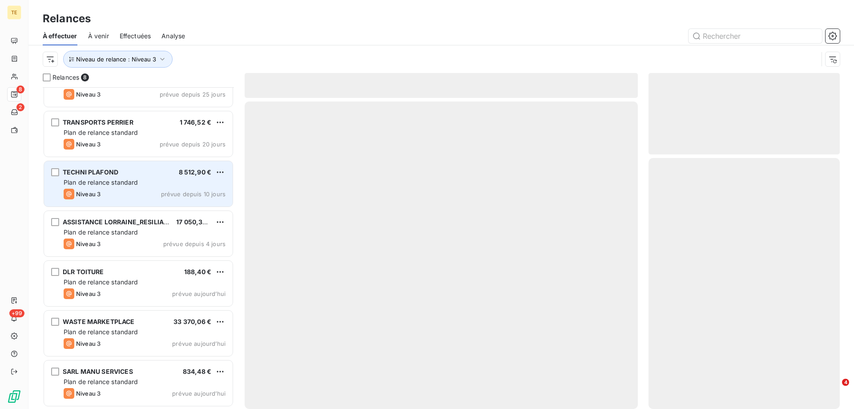
scroll to position [77, 0]
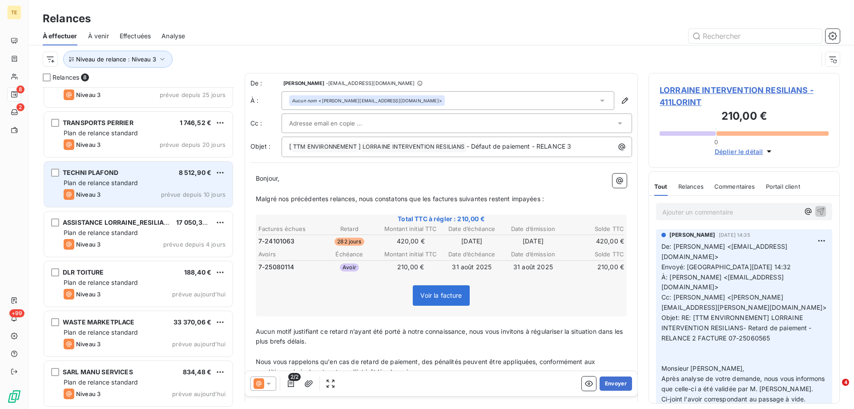
click at [92, 185] on span "Plan de relance standard" at bounding box center [101, 183] width 75 height 8
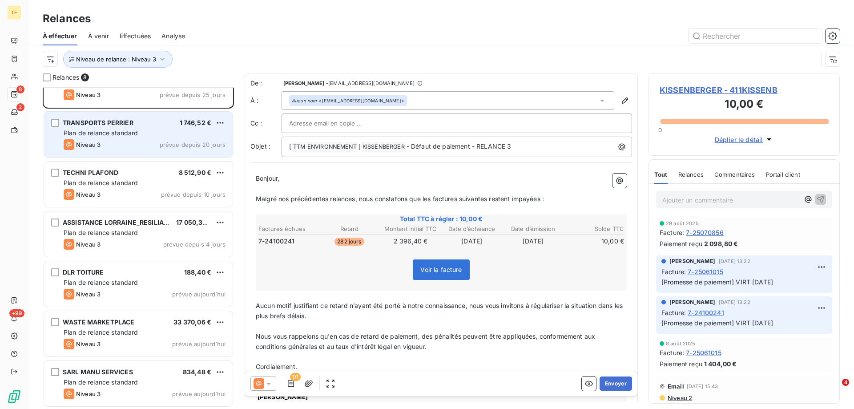
click at [118, 132] on span "Plan de relance standard" at bounding box center [101, 133] width 75 height 8
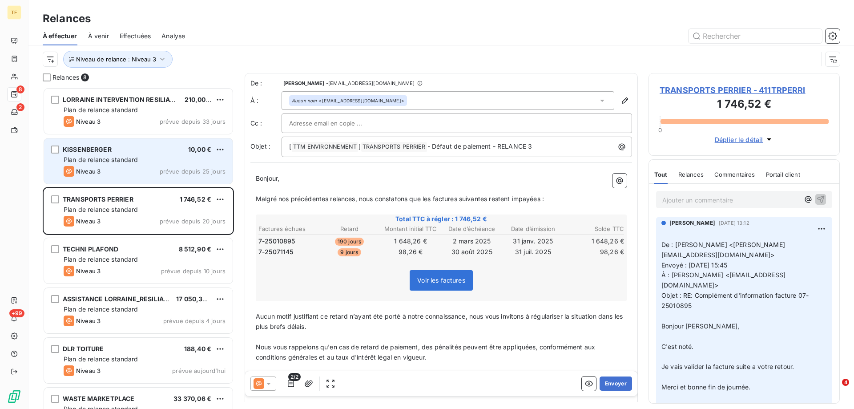
click at [80, 163] on div "Plan de relance standard" at bounding box center [145, 159] width 162 height 9
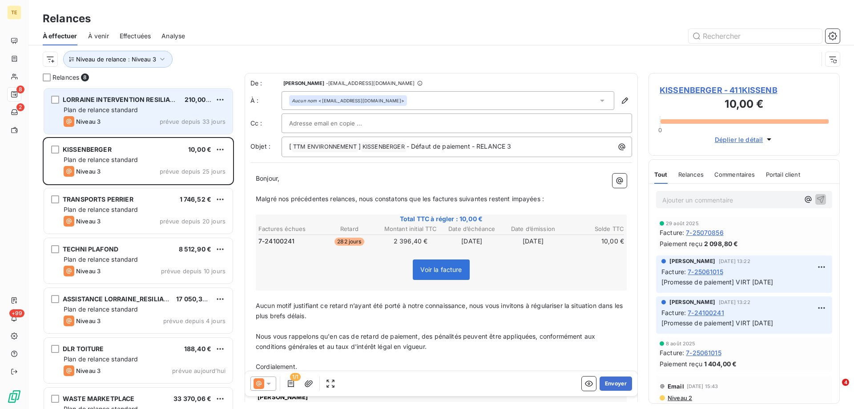
click at [97, 108] on span "Plan de relance standard" at bounding box center [101, 110] width 75 height 8
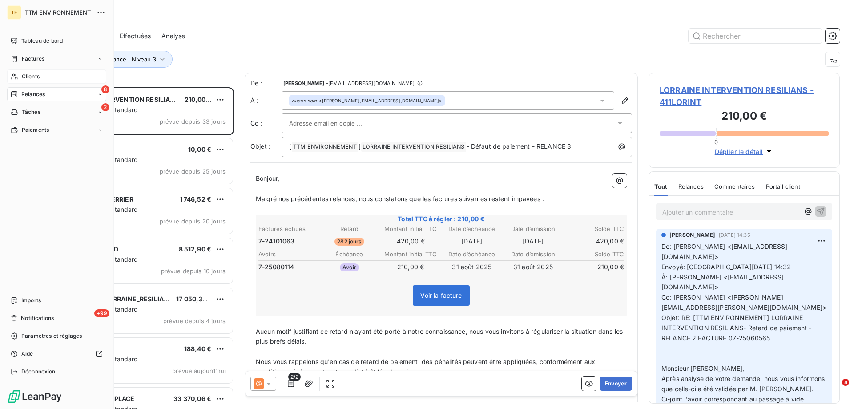
click at [34, 78] on span "Clients" at bounding box center [31, 77] width 18 height 8
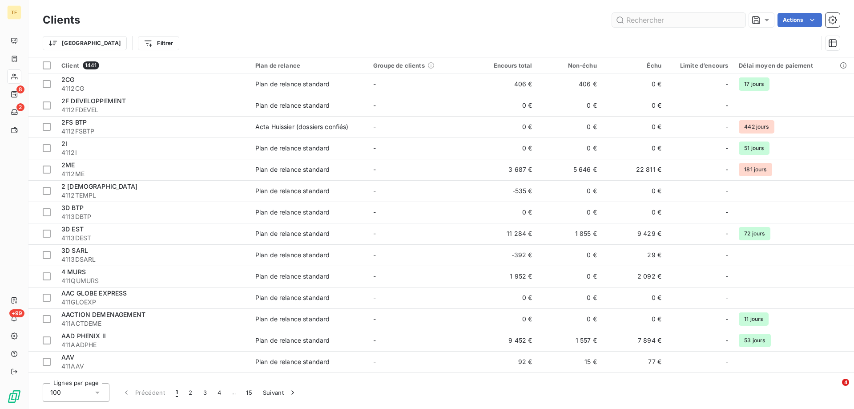
click at [672, 18] on input "text" at bounding box center [678, 20] width 133 height 14
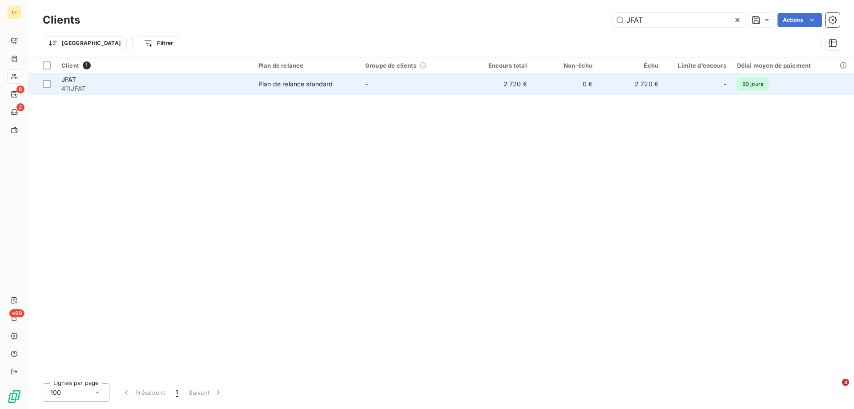
type input "JFAT"
click at [76, 87] on span "411JFAT" at bounding box center [154, 88] width 186 height 9
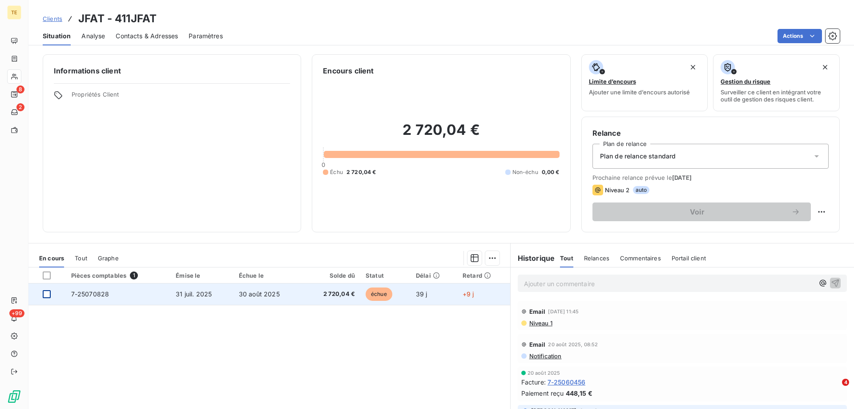
click at [48, 295] on div at bounding box center [47, 294] width 8 height 8
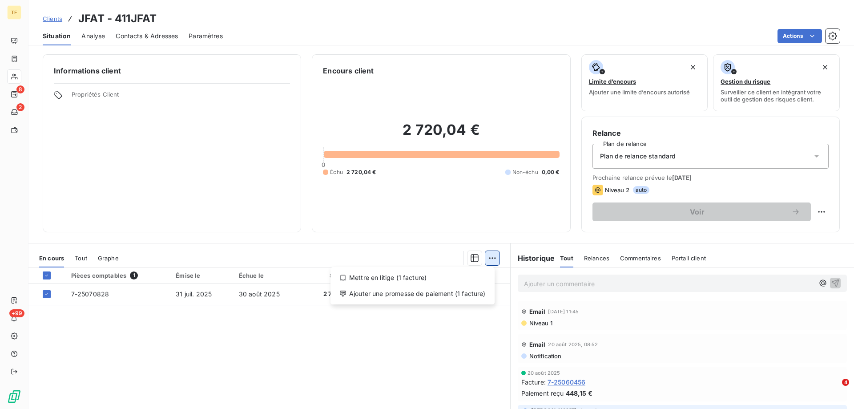
click at [490, 263] on html "TE 8 2 +99 Clients JFAT - 411JFAT Situation Analyse Contacts & Adresses Paramèt…" at bounding box center [427, 204] width 854 height 409
click at [460, 298] on div "Ajouter une promesse de paiement (1 facture)" at bounding box center [412, 294] width 157 height 14
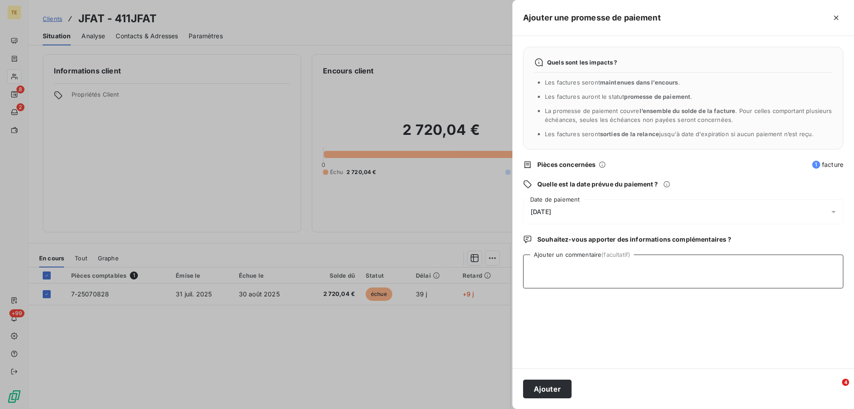
click at [533, 265] on textarea "Ajouter un commentaire (facultatif)" at bounding box center [683, 271] width 320 height 34
type textarea "J"
click at [665, 270] on textarea "Reçu le [DATE] CHQ CIC EST N°2113221 / 2720.04€" at bounding box center [683, 271] width 320 height 34
click at [699, 268] on textarea "Reçu le [DATE] CHQ CIC EST N°2113221 : 2720.04€" at bounding box center [683, 271] width 320 height 34
click at [651, 268] on textarea "Reçu le [DATE] CHQ CIC EST N°2113221 : 2720.04€" at bounding box center [683, 271] width 320 height 34
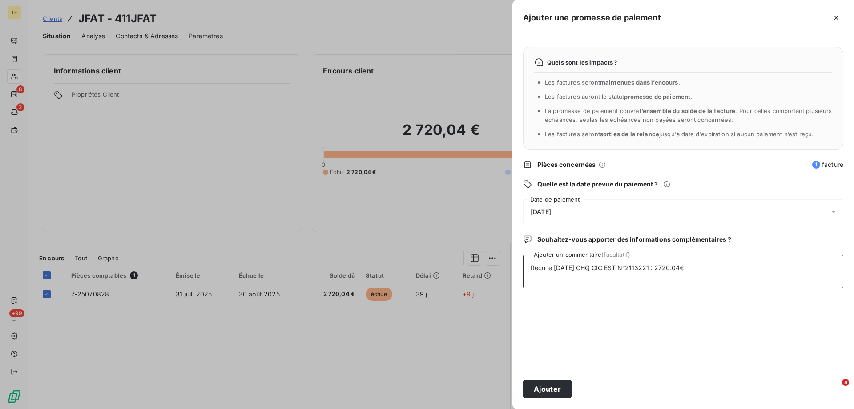
click at [656, 268] on textarea "Reçu le [DATE] CHQ CIC EST N°2113221 : 2720.04€" at bounding box center [683, 271] width 320 height 34
click at [725, 274] on textarea "Reçu le [DATE] CHQ CIC EST N°2113221 : 2720.04€" at bounding box center [683, 271] width 320 height 34
type textarea "Reçu le [DATE] CHQ CIC EST N°2113221 : 2720.04€"
click at [539, 387] on button "Ajouter" at bounding box center [547, 389] width 48 height 19
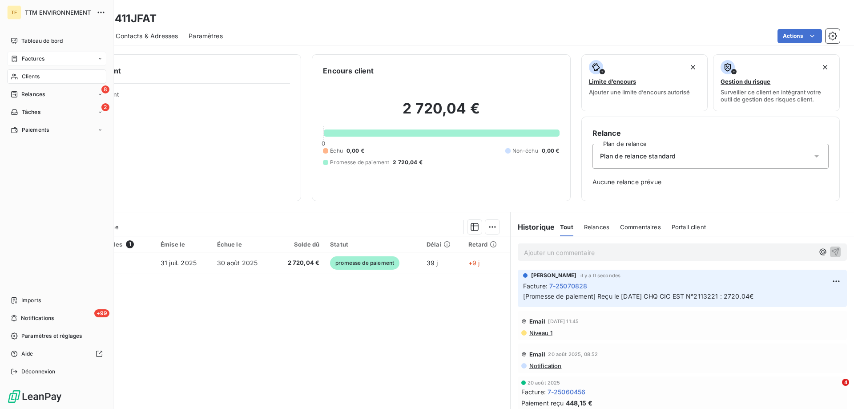
click at [40, 57] on span "Factures" at bounding box center [33, 59] width 23 height 8
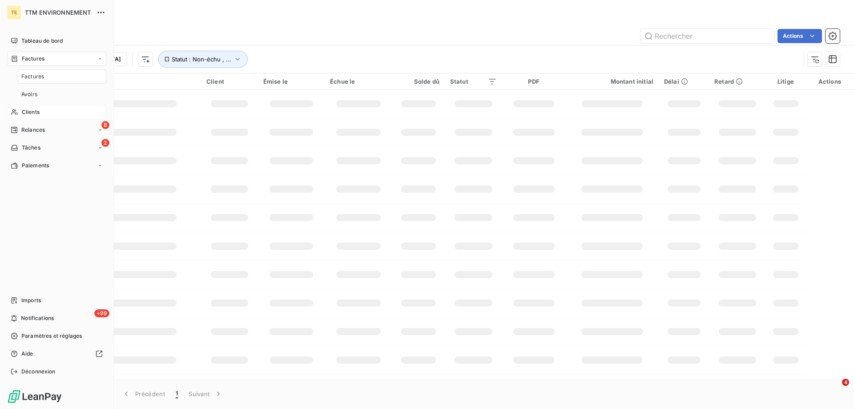
click at [31, 111] on span "Clients" at bounding box center [31, 112] width 18 height 8
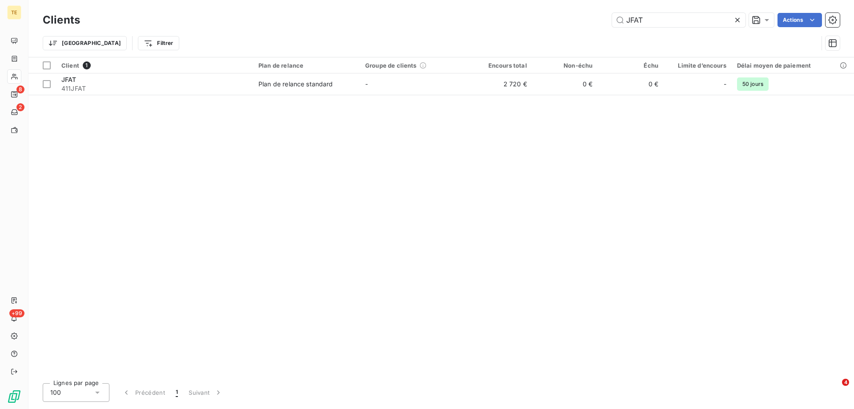
drag, startPoint x: 642, startPoint y: 19, endPoint x: 588, endPoint y: 21, distance: 54.3
click at [588, 21] on div "JFAT Actions" at bounding box center [465, 20] width 749 height 14
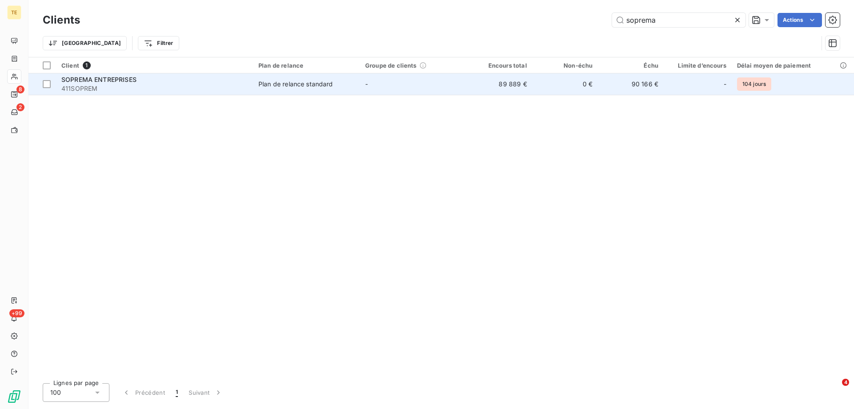
type input "soprema"
click at [77, 80] on span "SOPREMA ENTREPRISES" at bounding box center [98, 80] width 75 height 8
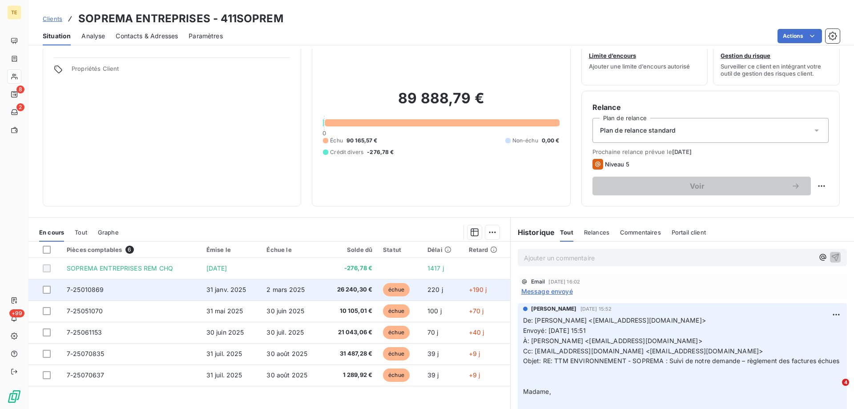
scroll to position [44, 0]
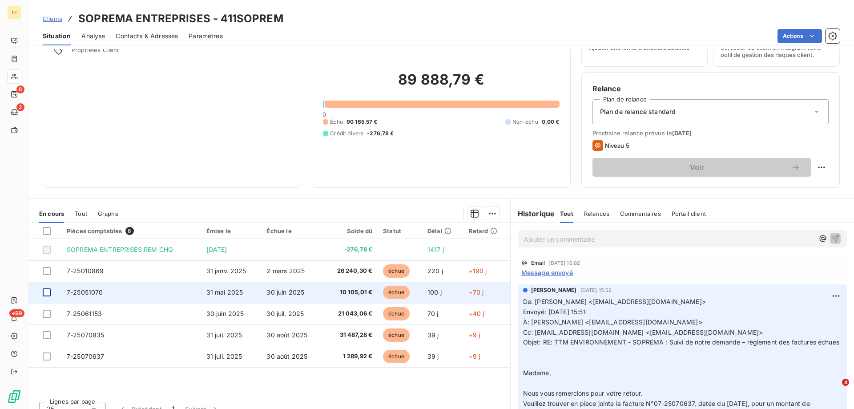
click at [44, 290] on div at bounding box center [47, 292] width 8 height 8
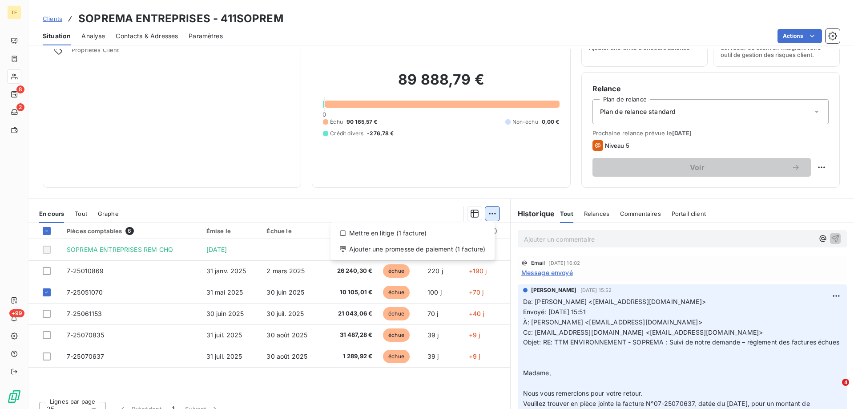
click at [490, 213] on html "TE 8 2 +99 Clients SOPREMA ENTREPRISES - 411SOPREM Situation Analyse Contacts &…" at bounding box center [427, 204] width 854 height 409
click at [406, 247] on div "Ajouter une promesse de paiement (1 facture)" at bounding box center [412, 249] width 157 height 14
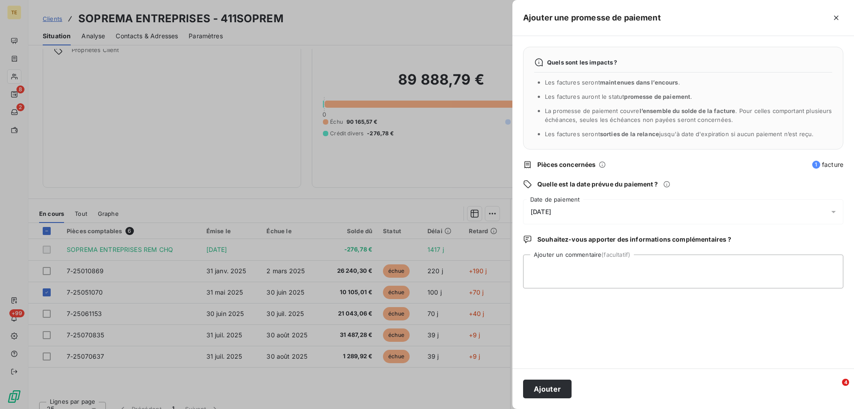
click at [556, 216] on div "[DATE]" at bounding box center [683, 211] width 320 height 25
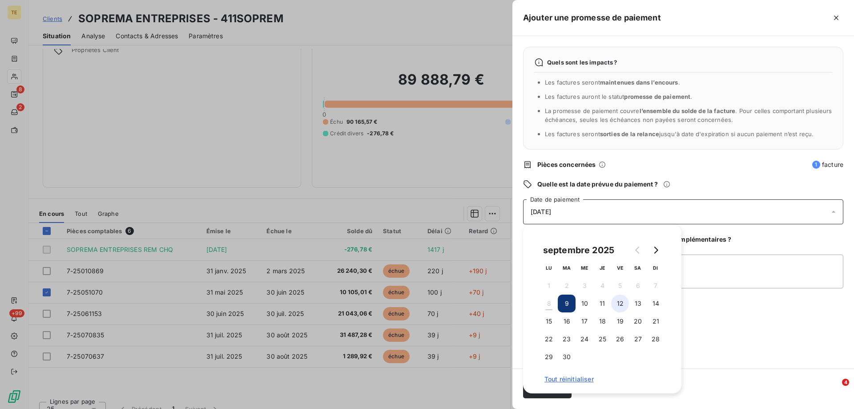
click at [623, 302] on button "12" at bounding box center [620, 304] width 18 height 18
click at [611, 295] on button "12" at bounding box center [620, 304] width 18 height 18
click at [701, 315] on div "Quels sont les impacts ? Les factures seront maintenues dans l’encours . Les fa…" at bounding box center [684, 202] width 342 height 332
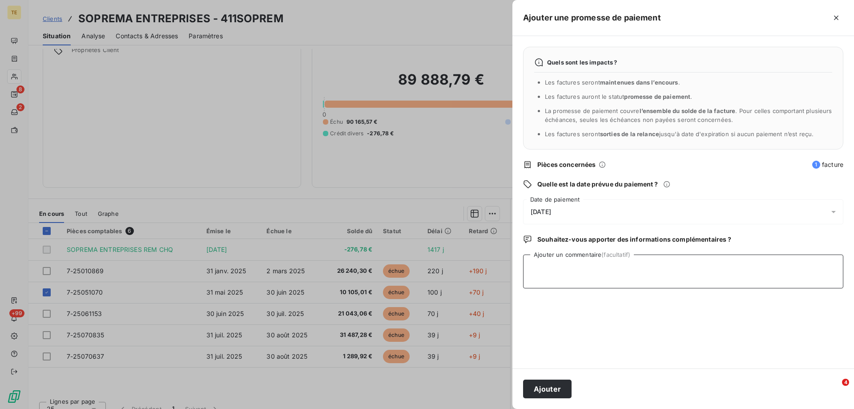
click at [541, 262] on textarea "Ajouter un commentaire (facultatif)" at bounding box center [683, 271] width 320 height 34
type textarea "C"
click at [649, 267] on textarea "Reçu le [DATE] CHQ N°9741328 : 10105.01" at bounding box center [683, 271] width 320 height 34
click at [685, 262] on textarea "Reçu le [DATE] CHQ N°9741328 : 10 105.01" at bounding box center [683, 271] width 320 height 34
click at [637, 267] on textarea "Reçu le [DATE] CHQ N°9741328 : 10 105.01€" at bounding box center [683, 271] width 320 height 34
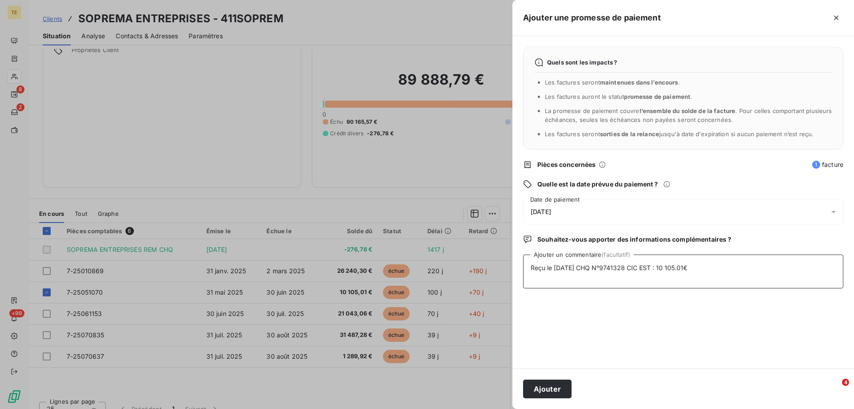
click at [711, 269] on textarea "Reçu le [DATE] CHQ N°9741328 CIC EST : 10 105.01€" at bounding box center [683, 271] width 320 height 34
type textarea "Reçu le [DATE] CHQ N°9741328 CIC EST : 10 105.01€"
click at [551, 387] on button "Ajouter" at bounding box center [547, 389] width 48 height 19
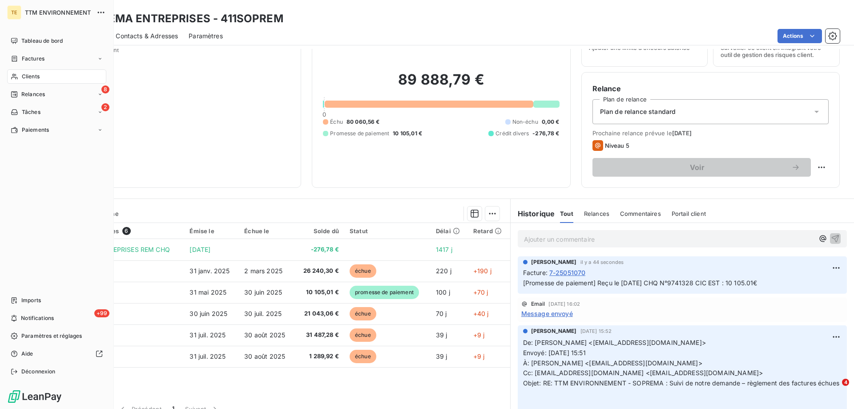
click at [27, 75] on span "Clients" at bounding box center [31, 77] width 18 height 8
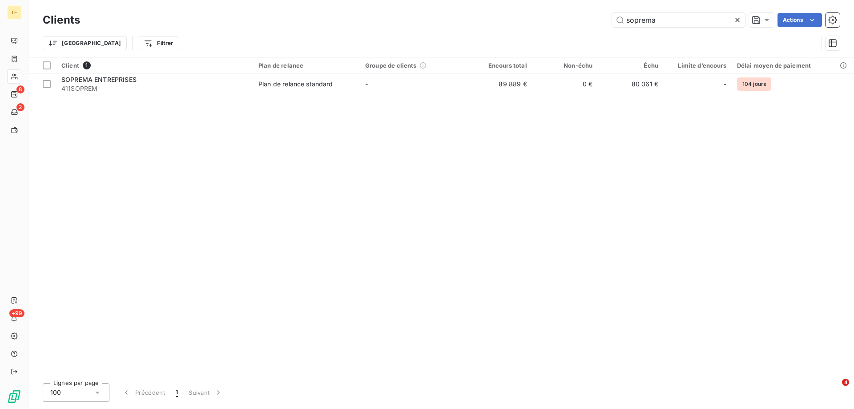
drag, startPoint x: 663, startPoint y: 24, endPoint x: 581, endPoint y: 20, distance: 82.4
click at [581, 20] on div "soprema Actions" at bounding box center [465, 20] width 749 height 14
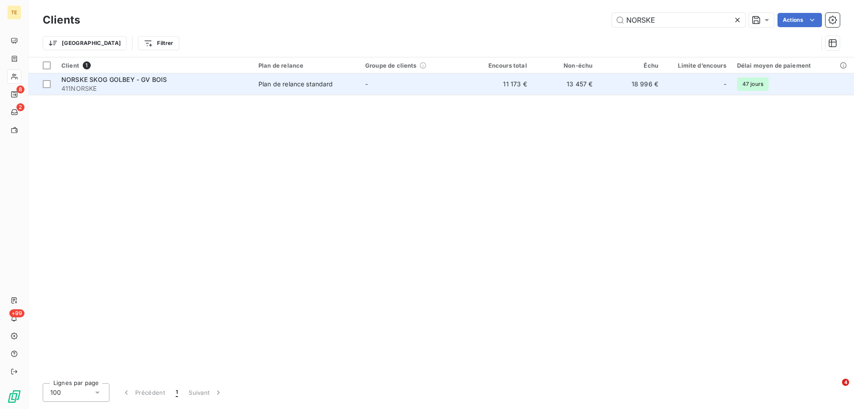
type input "NORSKE"
click at [83, 86] on span "411NORSKE" at bounding box center [154, 88] width 186 height 9
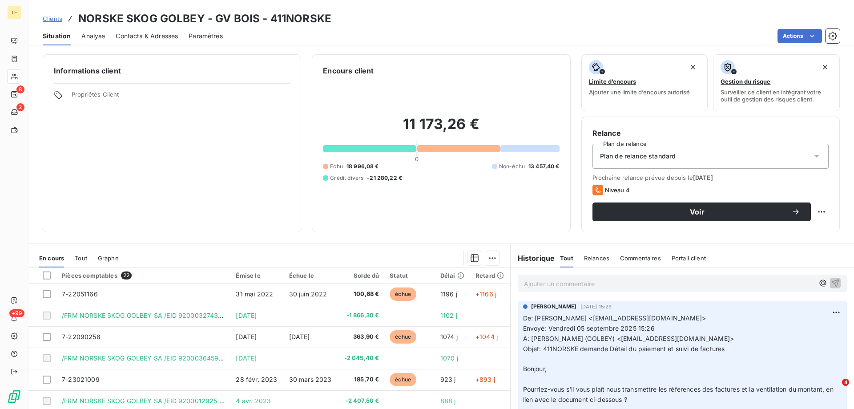
click at [533, 285] on p "Ajouter un commentaire ﻿" at bounding box center [669, 283] width 290 height 11
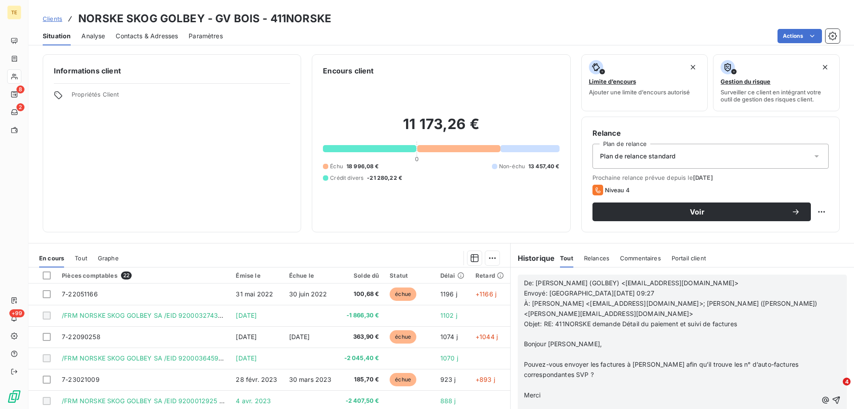
click at [825, 400] on body "TE 8 2 +99 Clients NORSKE SKOG GOLBEY - GV BOIS - 411NORSKE Situation Analyse C…" at bounding box center [427, 204] width 854 height 409
click at [823, 401] on body "TE 8 2 +99 Clients NORSKE SKOG GOLBEY - GV BOIS - 411NORSKE Situation Analyse C…" at bounding box center [427, 204] width 854 height 409
click at [823, 400] on body "TE 8 2 +99 Clients NORSKE SKOG GOLBEY - GV BOIS - 411NORSKE Situation Analyse C…" at bounding box center [427, 204] width 854 height 409
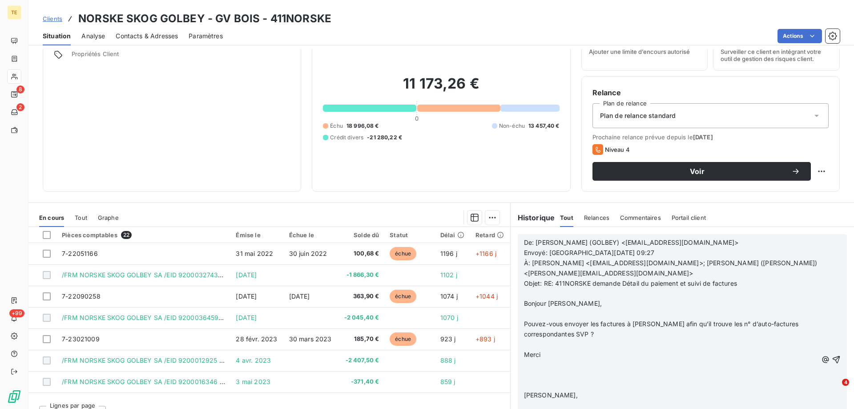
scroll to position [57, 0]
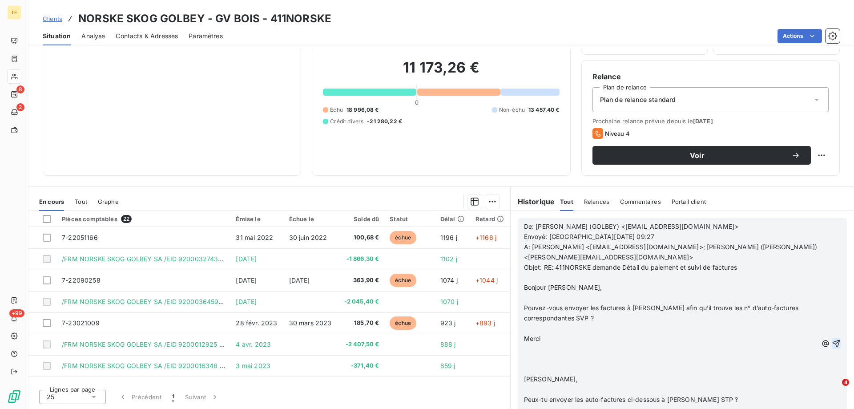
click at [832, 343] on icon "button" at bounding box center [836, 343] width 9 height 9
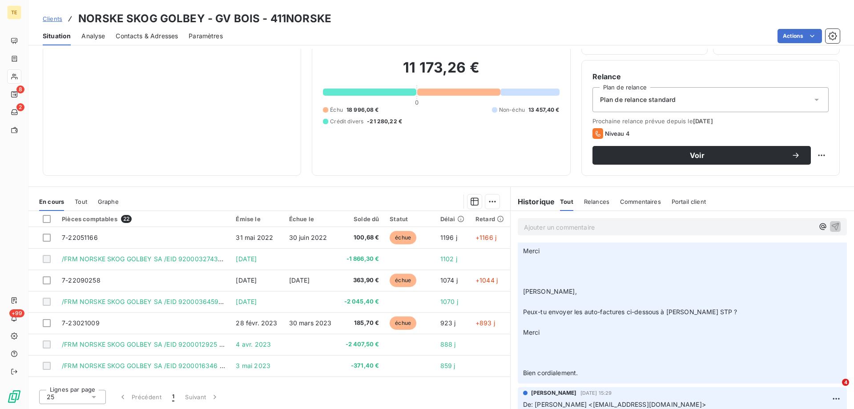
scroll to position [388, 0]
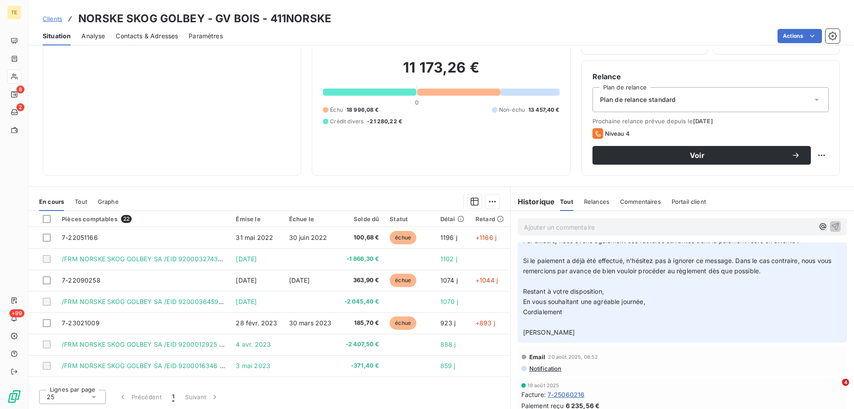
click at [539, 228] on p "Ajouter un commentaire ﻿" at bounding box center [669, 227] width 290 height 11
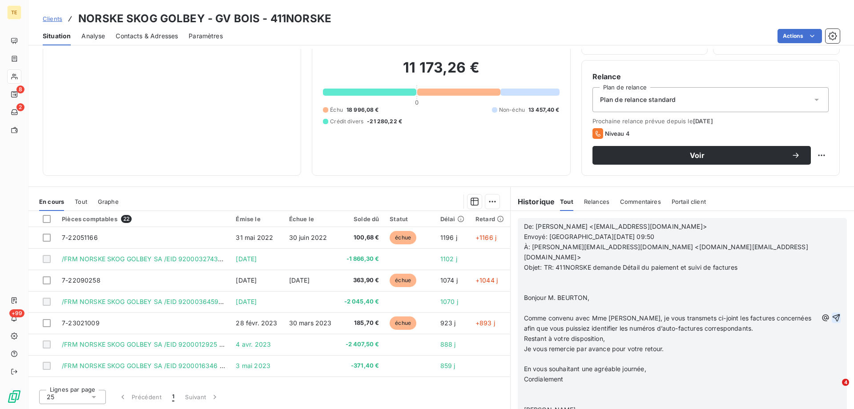
scroll to position [561, 0]
click at [833, 314] on icon "button" at bounding box center [837, 318] width 8 height 8
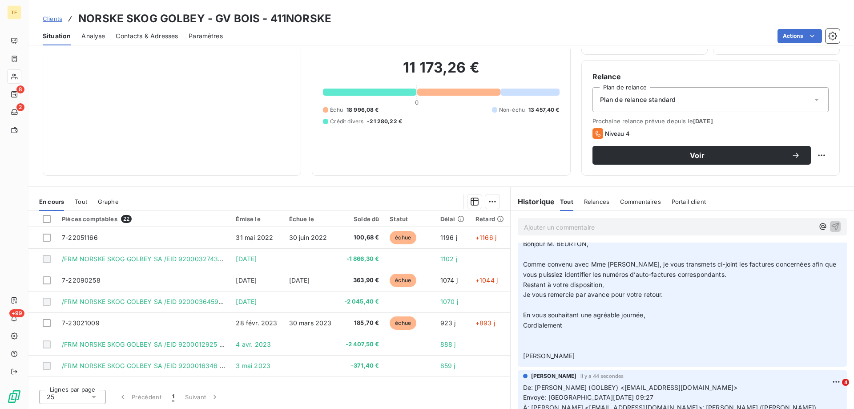
scroll to position [59, 0]
